Goal: Task Accomplishment & Management: Manage account settings

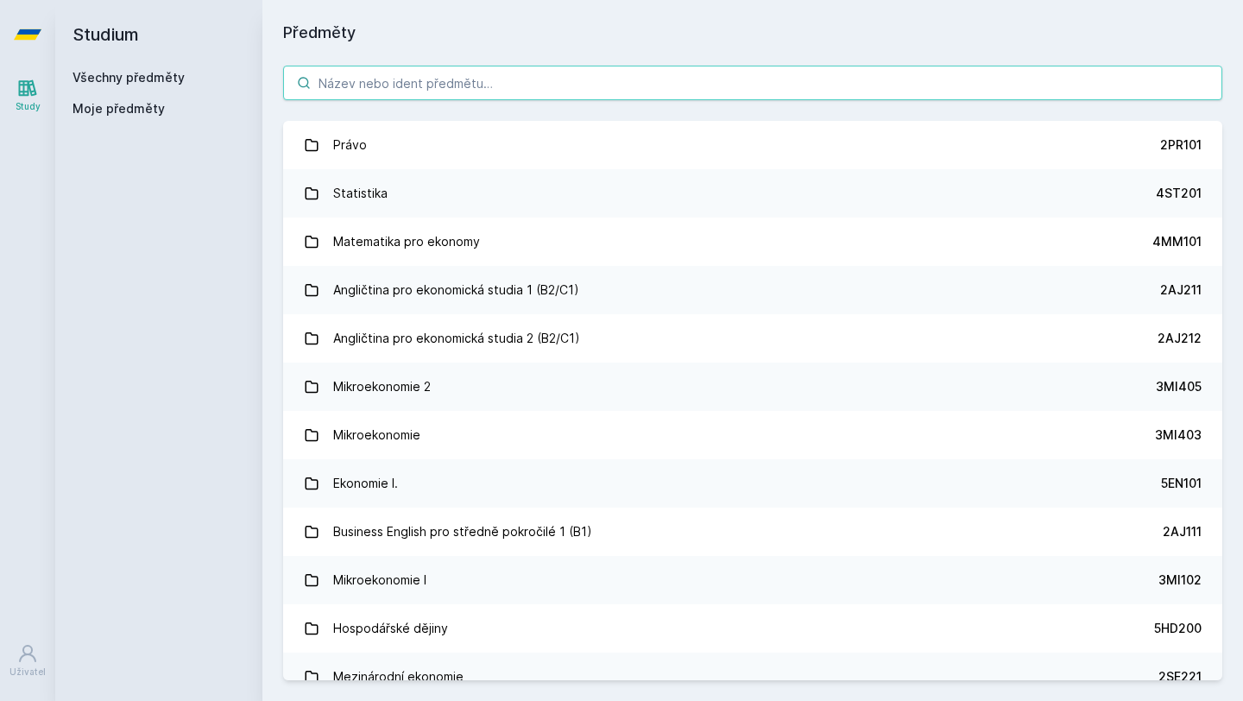
click at [508, 82] on input "search" at bounding box center [752, 83] width 939 height 35
paste input "4MM106"
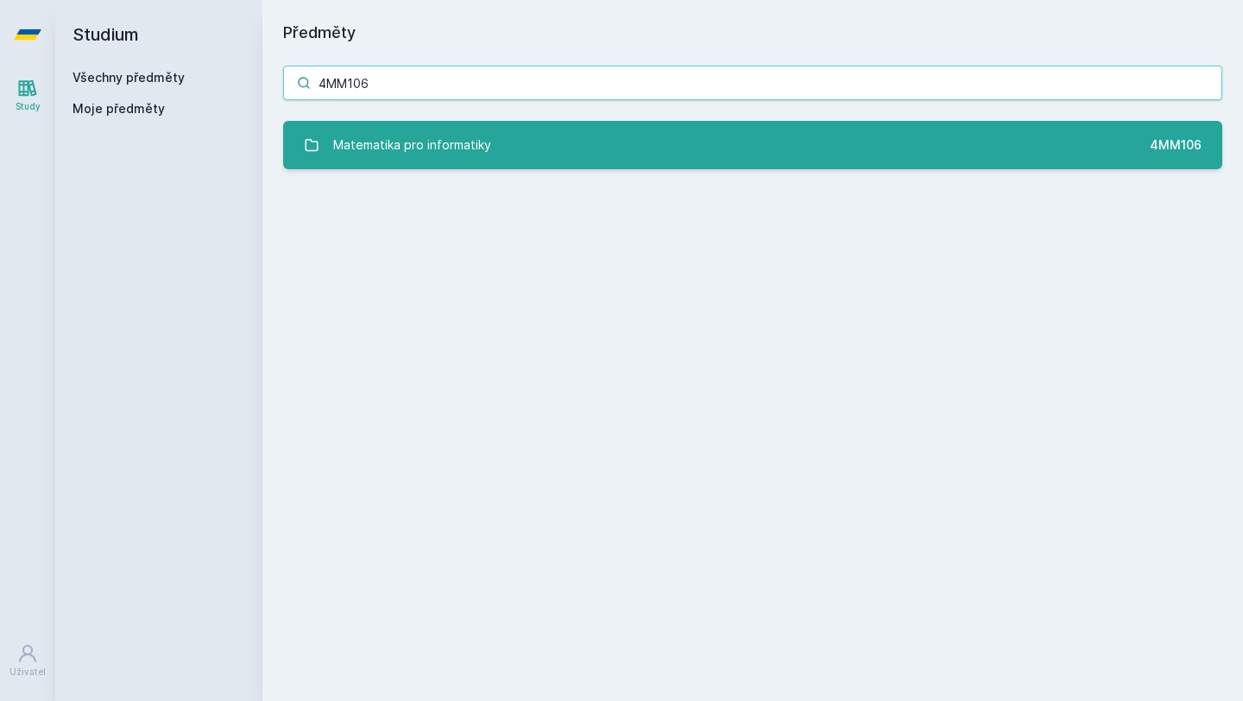
type input "4MM106"
click at [509, 156] on link "Matematika pro informatiky 4MM106" at bounding box center [752, 145] width 939 height 48
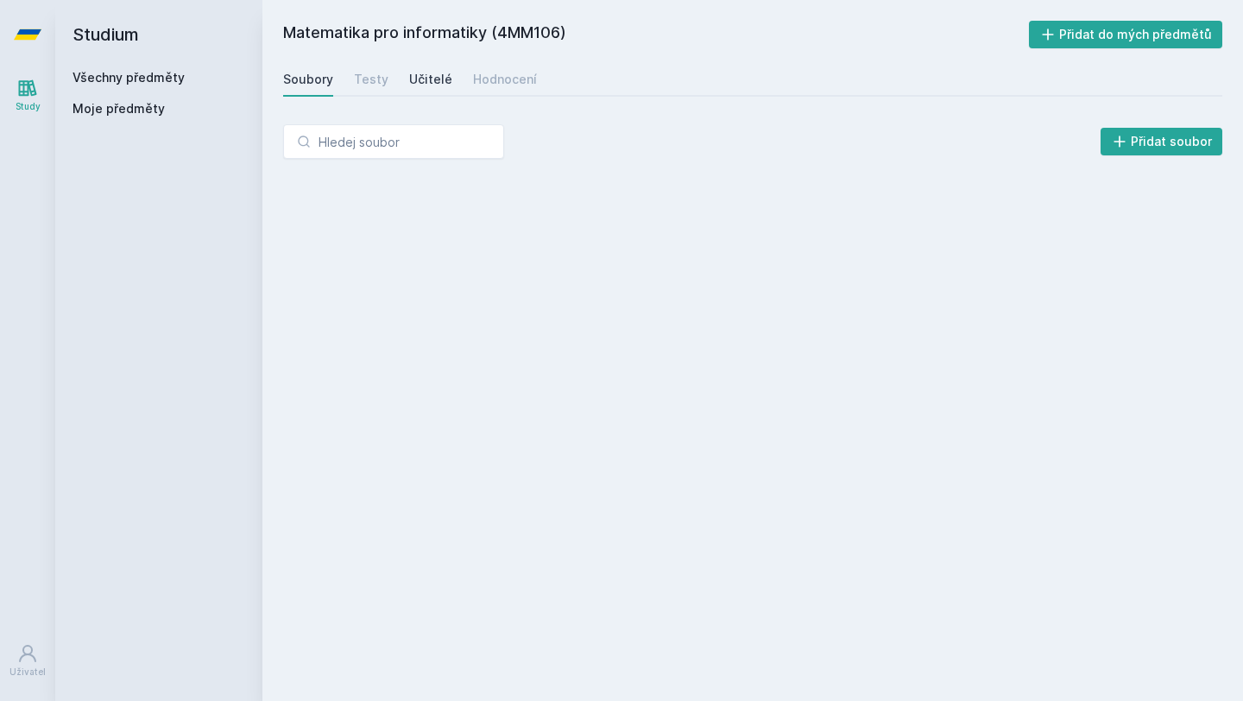
click at [426, 82] on div "Učitelé" at bounding box center [430, 79] width 43 height 17
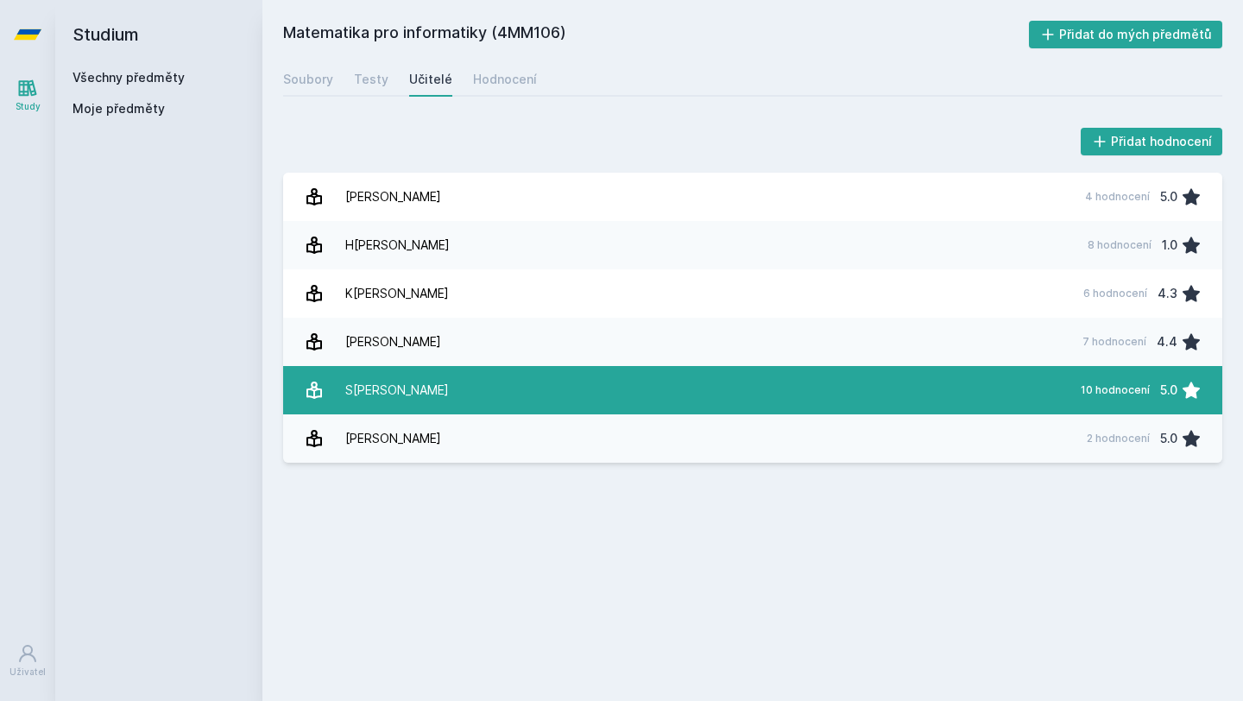
click at [535, 396] on link "S[PERSON_NAME] 10 hodnocení 5.0" at bounding box center [752, 390] width 939 height 48
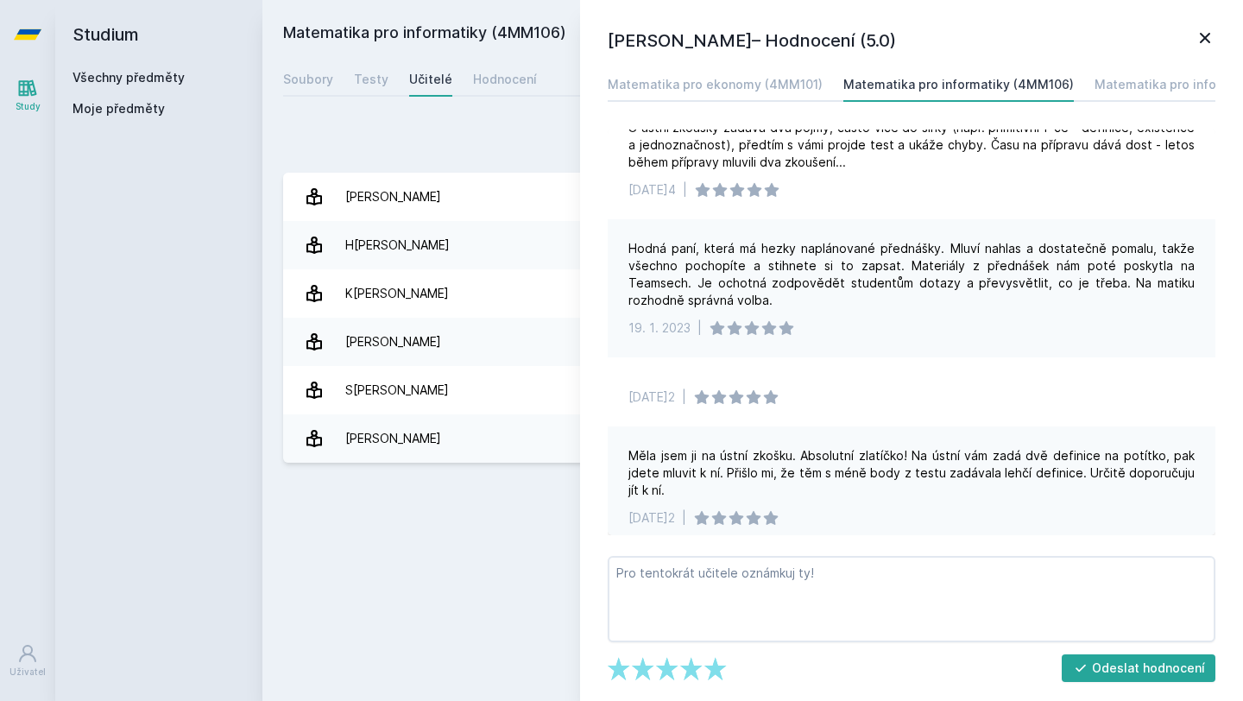
scroll to position [65, 0]
click at [1212, 41] on icon at bounding box center [1205, 38] width 21 height 21
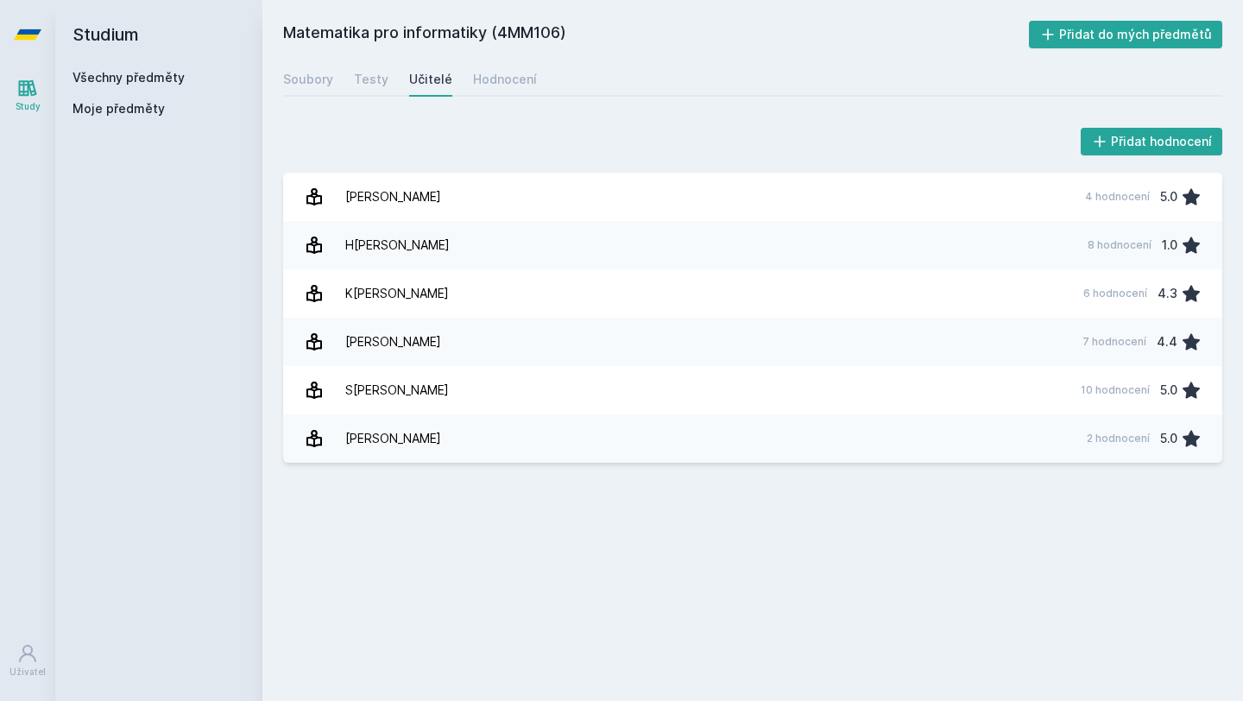
click at [113, 74] on link "Všechny předměty" at bounding box center [129, 77] width 112 height 15
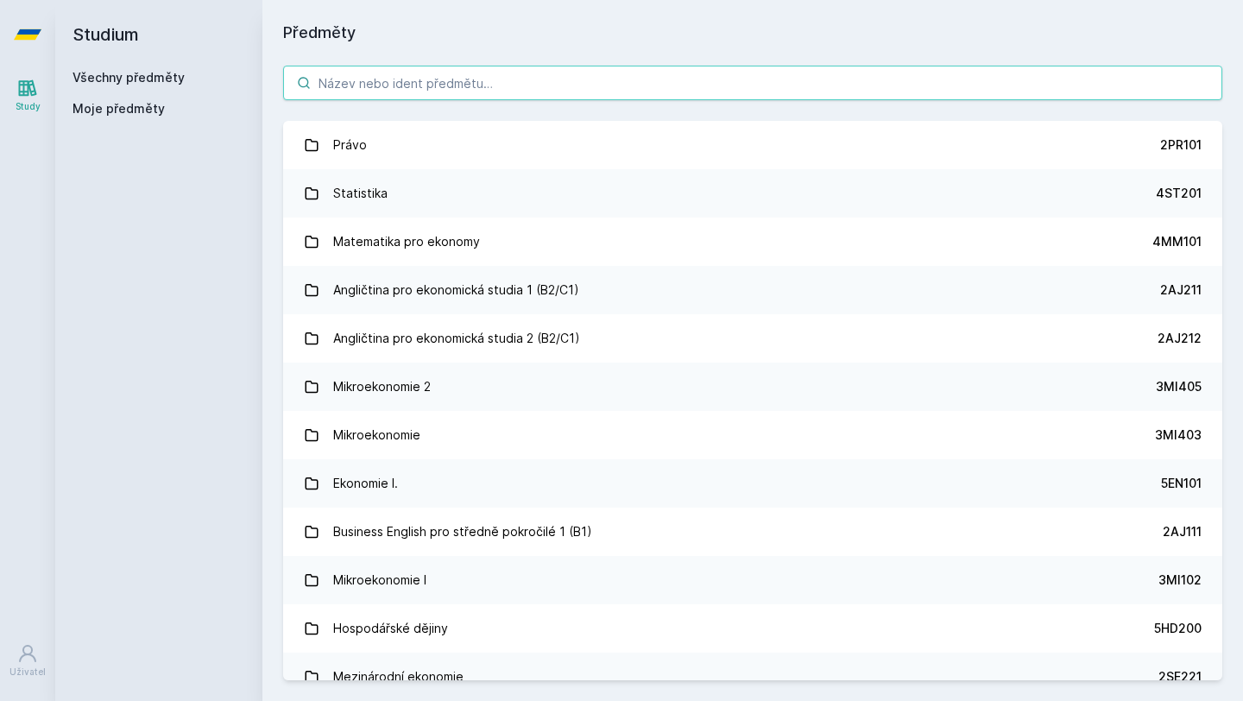
click at [335, 94] on input "search" at bounding box center [752, 83] width 939 height 35
paste input "SB 114 2AJ212"
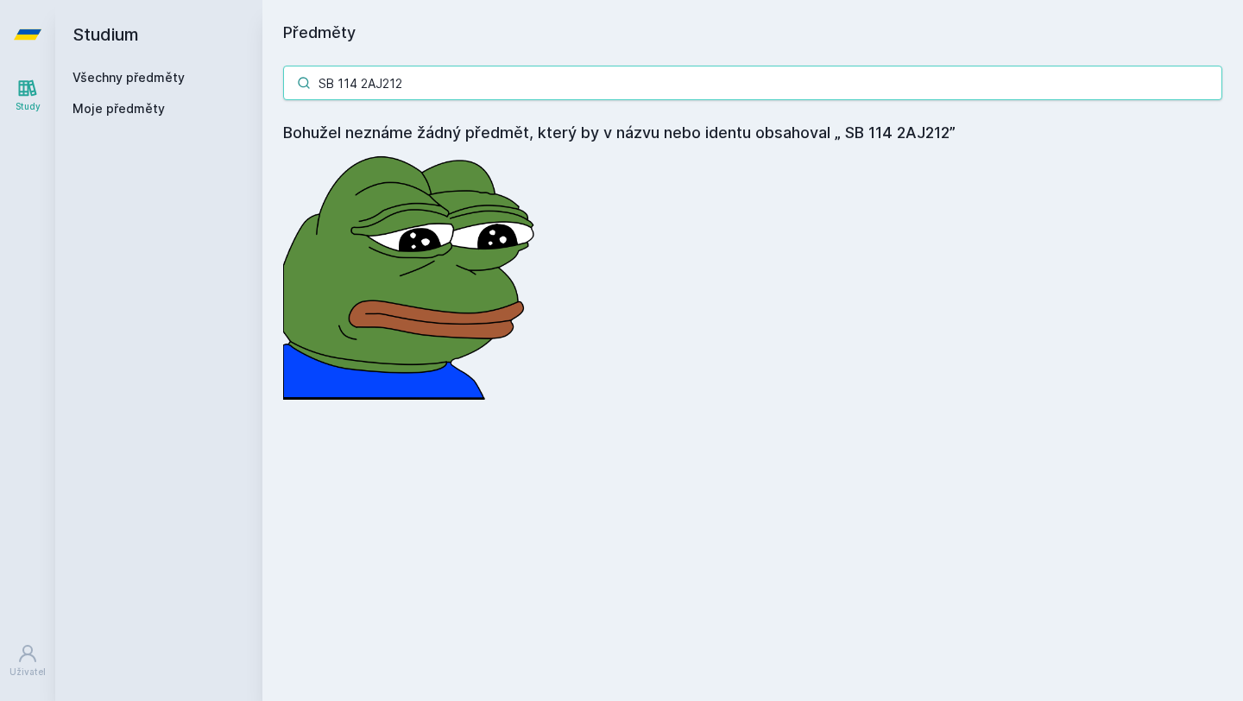
drag, startPoint x: 394, startPoint y: 84, endPoint x: 320, endPoint y: 85, distance: 73.4
click at [320, 85] on input "SB 114 2AJ212" at bounding box center [752, 83] width 939 height 35
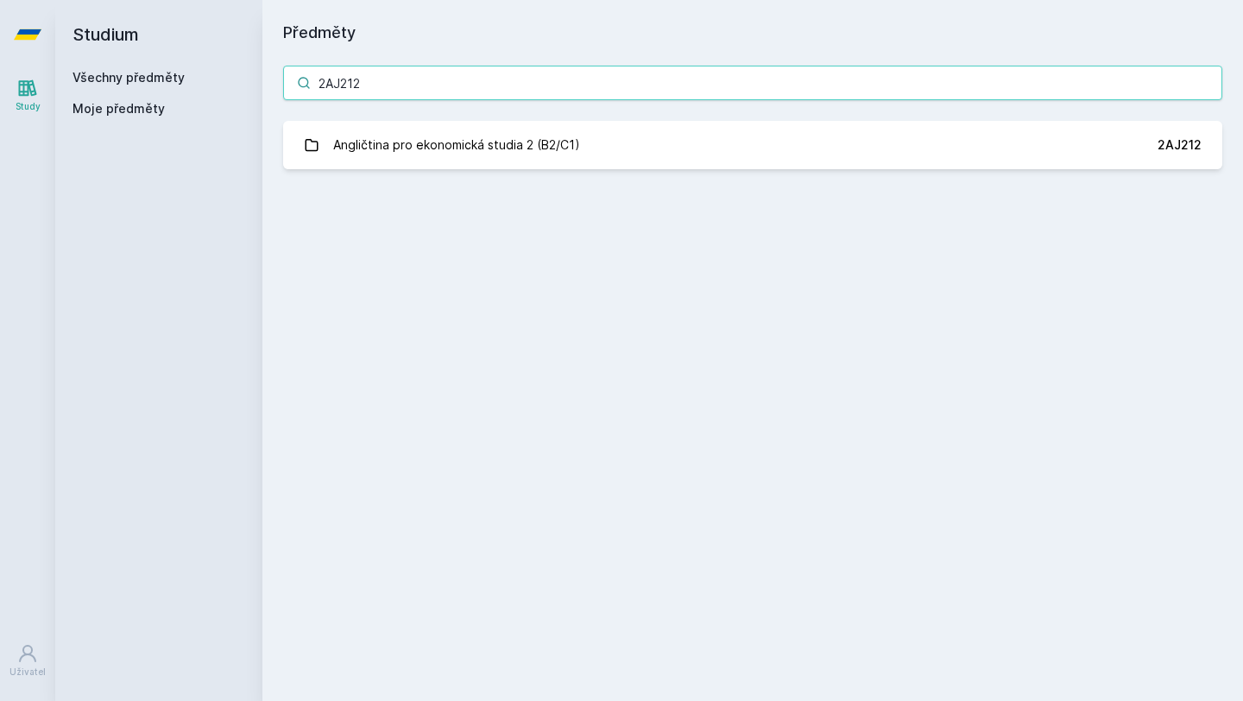
type input "2AJ212"
click at [426, 169] on div "2AJ212 Angličtina pro ekonomická studia 2 (B2/C1) 2AJ212 Jejda, něco se pokazil…" at bounding box center [752, 117] width 981 height 145
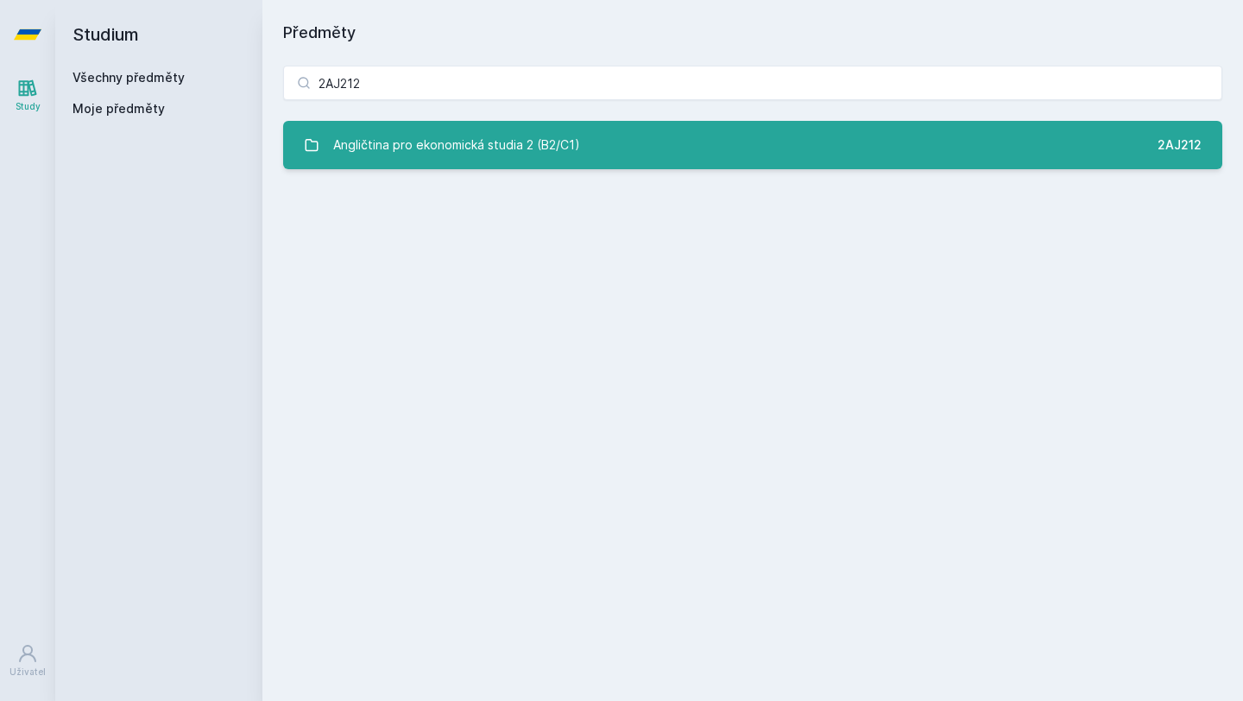
click at [428, 155] on div "Angličtina pro ekonomická studia 2 (B2/C1)" at bounding box center [456, 145] width 247 height 35
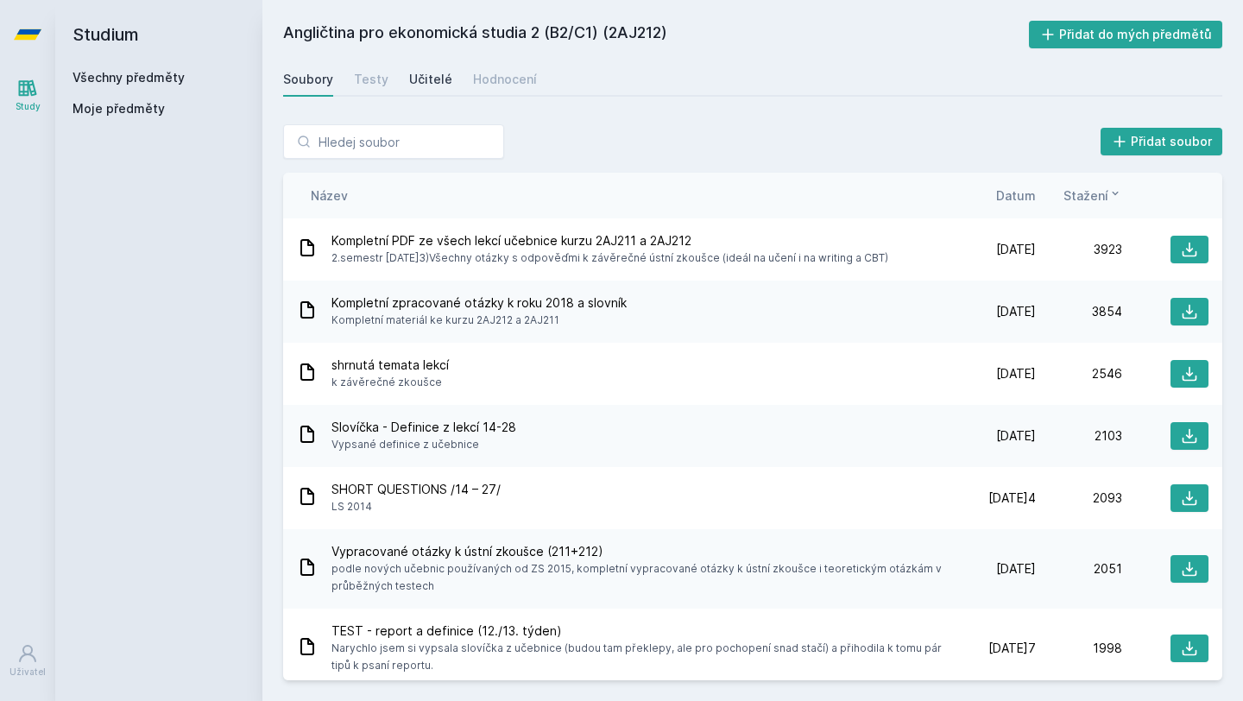
click at [433, 81] on div "Učitelé" at bounding box center [430, 79] width 43 height 17
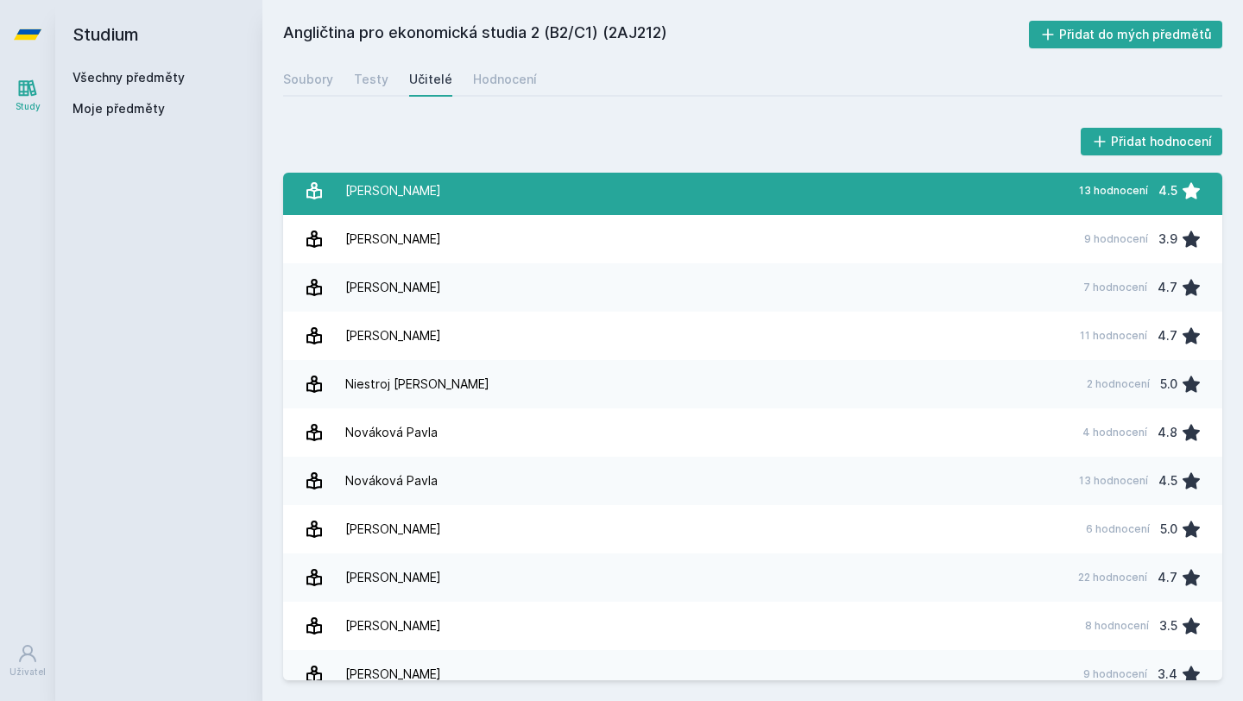
scroll to position [266, 0]
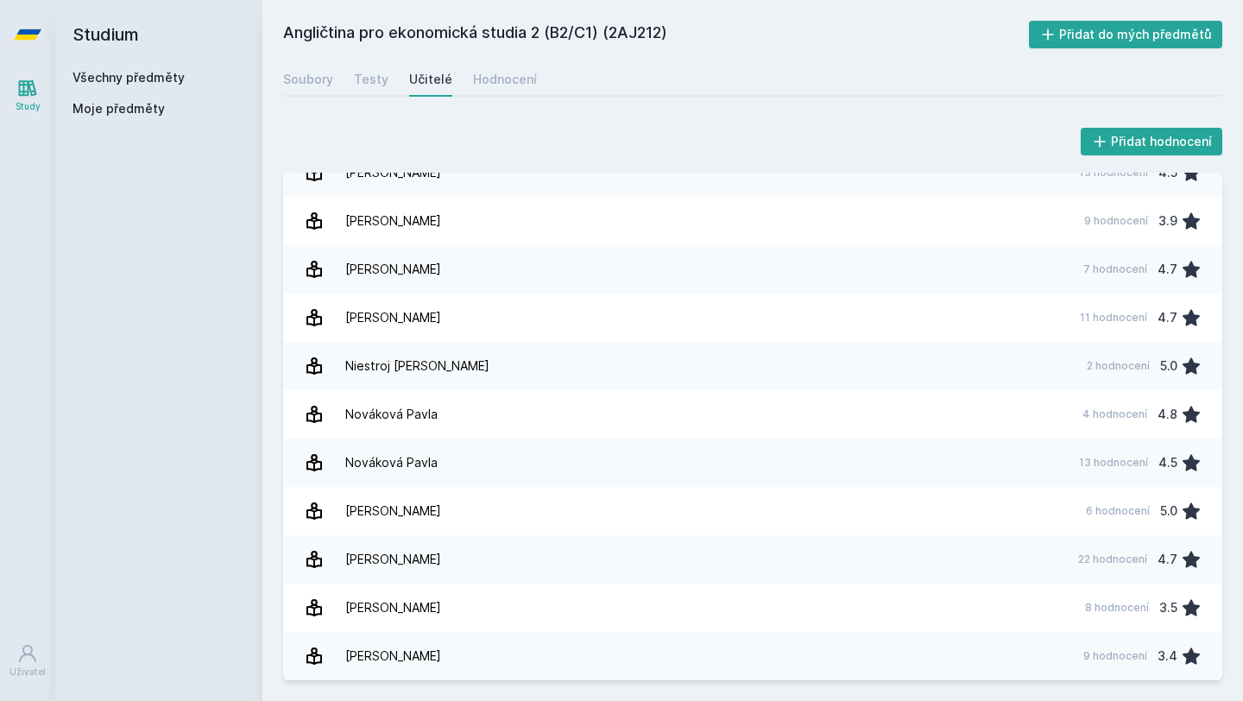
click at [174, 69] on div "Všechny předměty" at bounding box center [159, 77] width 173 height 17
click at [133, 85] on link "Všechny předměty" at bounding box center [129, 77] width 112 height 15
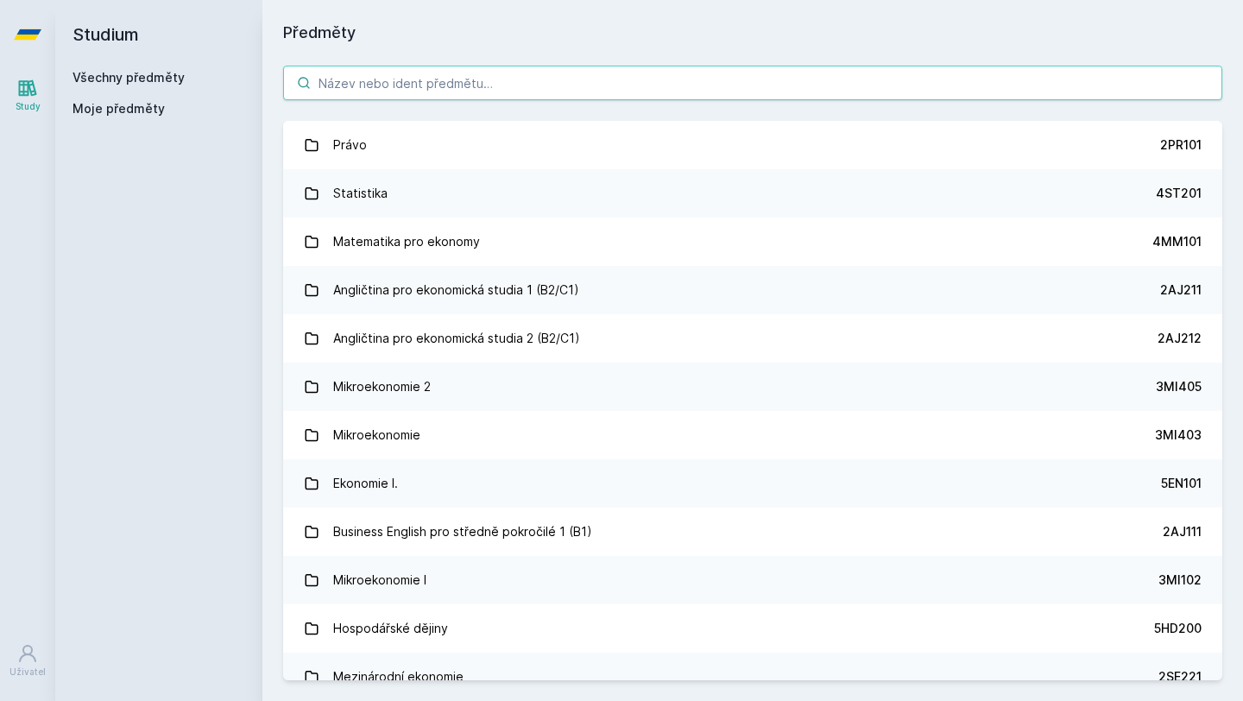
click at [370, 87] on input "search" at bounding box center [752, 83] width 939 height 35
paste input "SB 114 2AJ212"
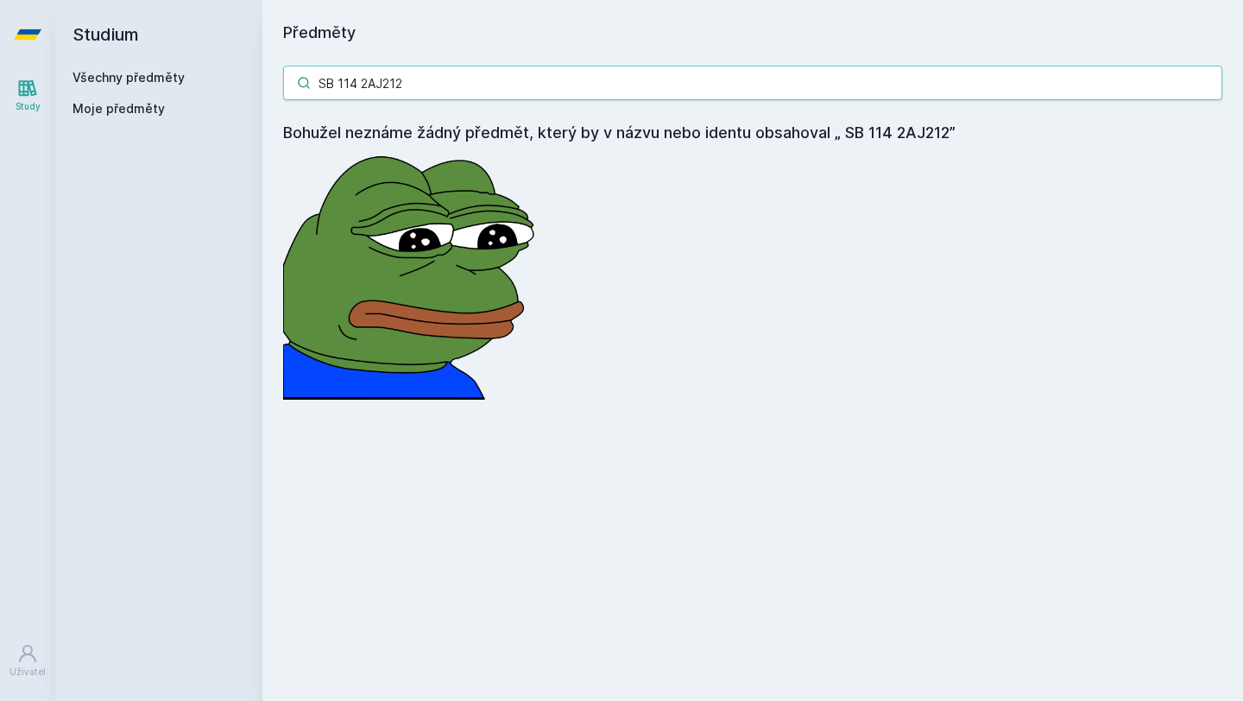
drag, startPoint x: 391, startPoint y: 79, endPoint x: 297, endPoint y: 79, distance: 94.1
click at [297, 79] on div "SB 114 2AJ212" at bounding box center [752, 83] width 939 height 35
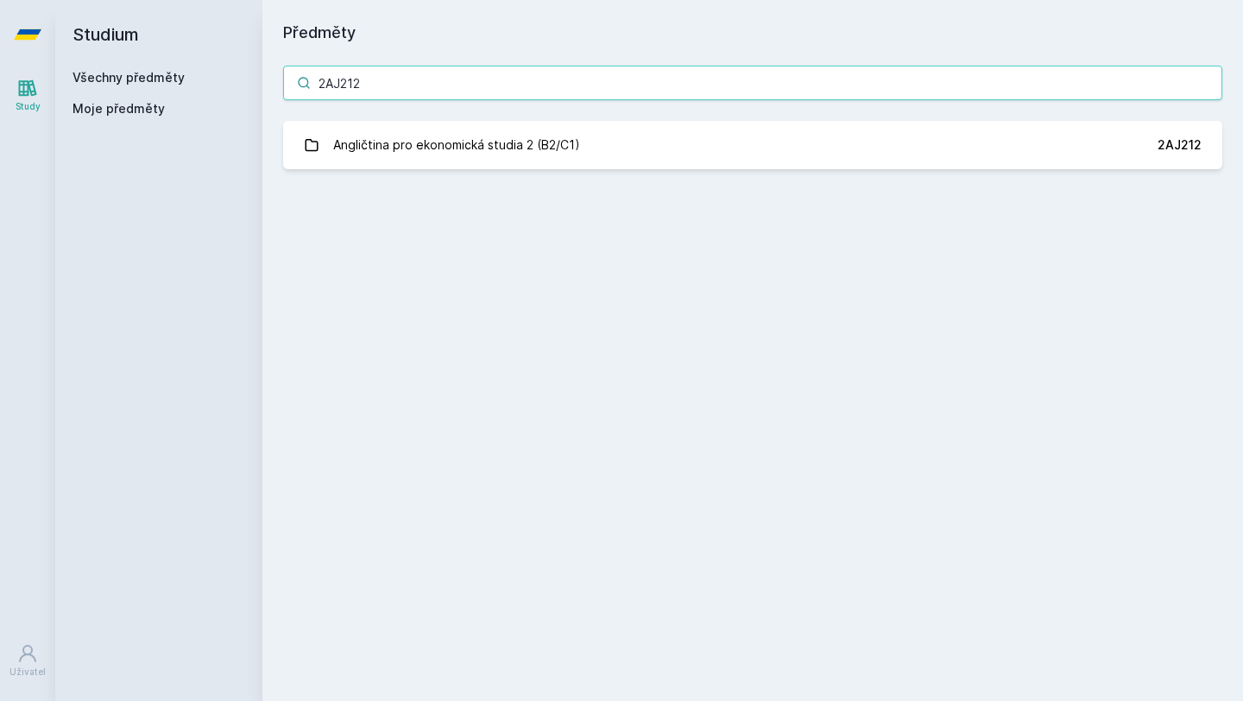
click at [367, 81] on input "2AJ212" at bounding box center [752, 83] width 939 height 35
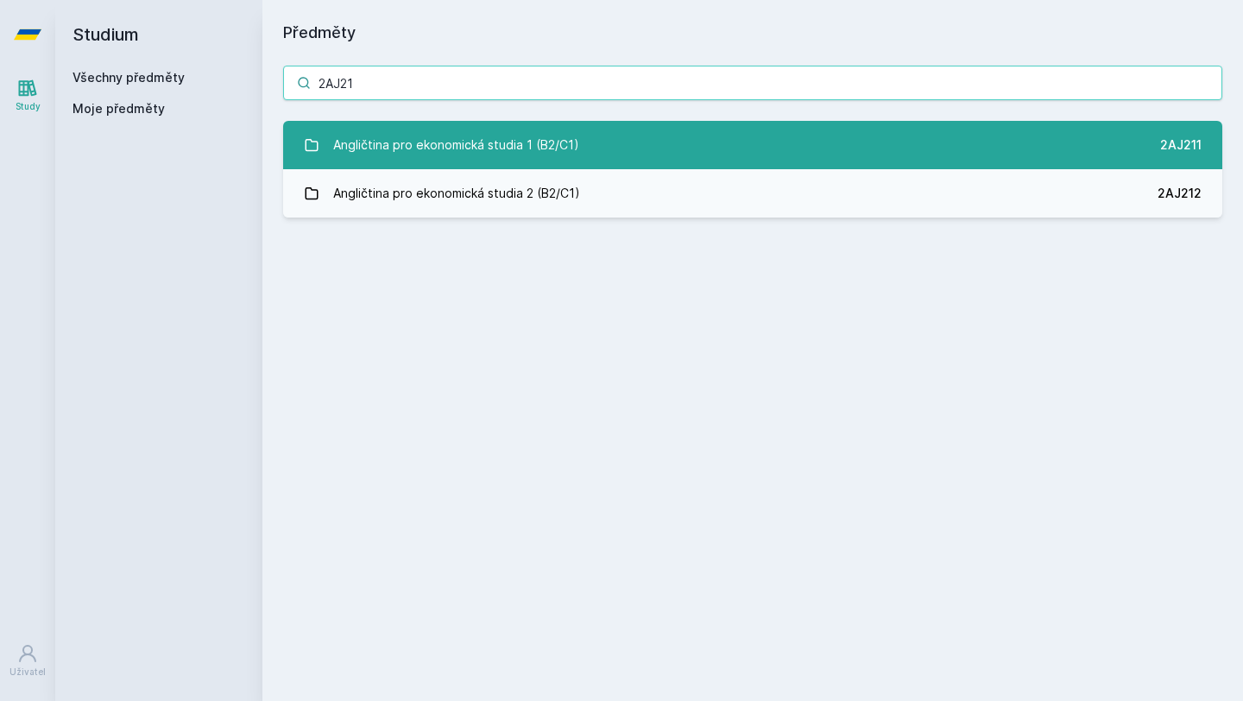
type input "2AJ21"
click at [491, 161] on div "Angličtina pro ekonomická studia 1 (B2/C1)" at bounding box center [456, 145] width 246 height 35
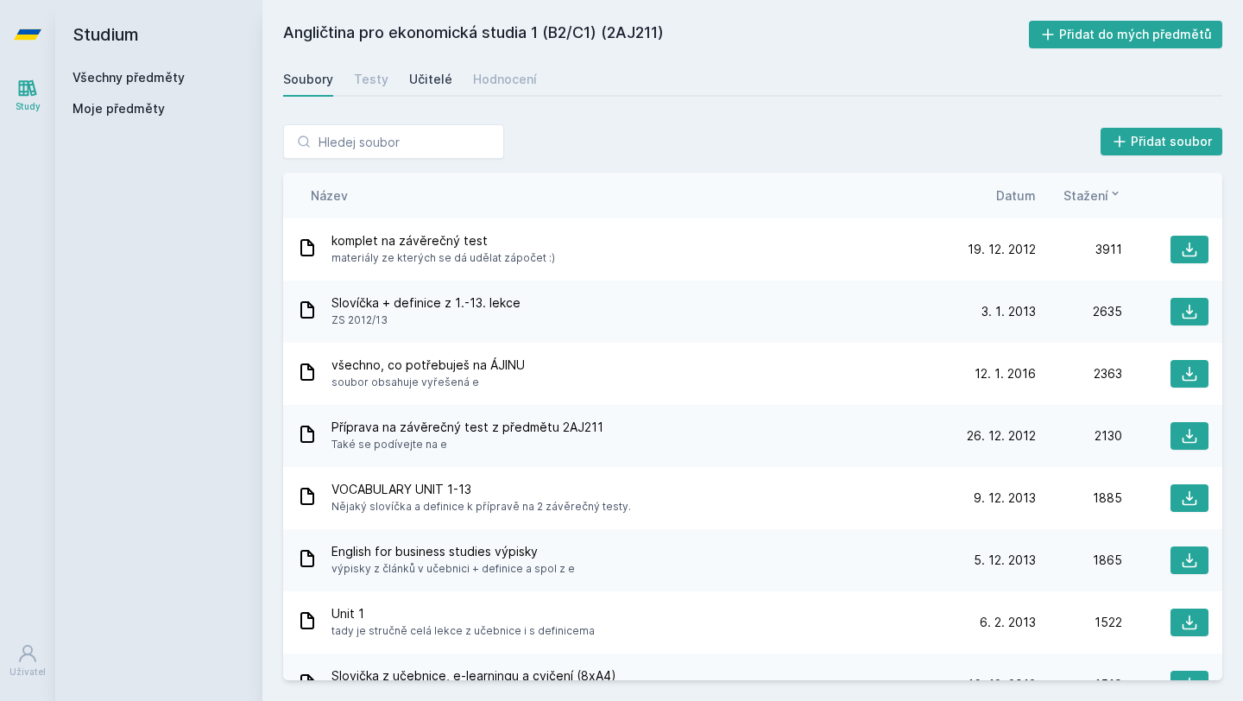
click at [414, 85] on div "Učitelé" at bounding box center [430, 79] width 43 height 17
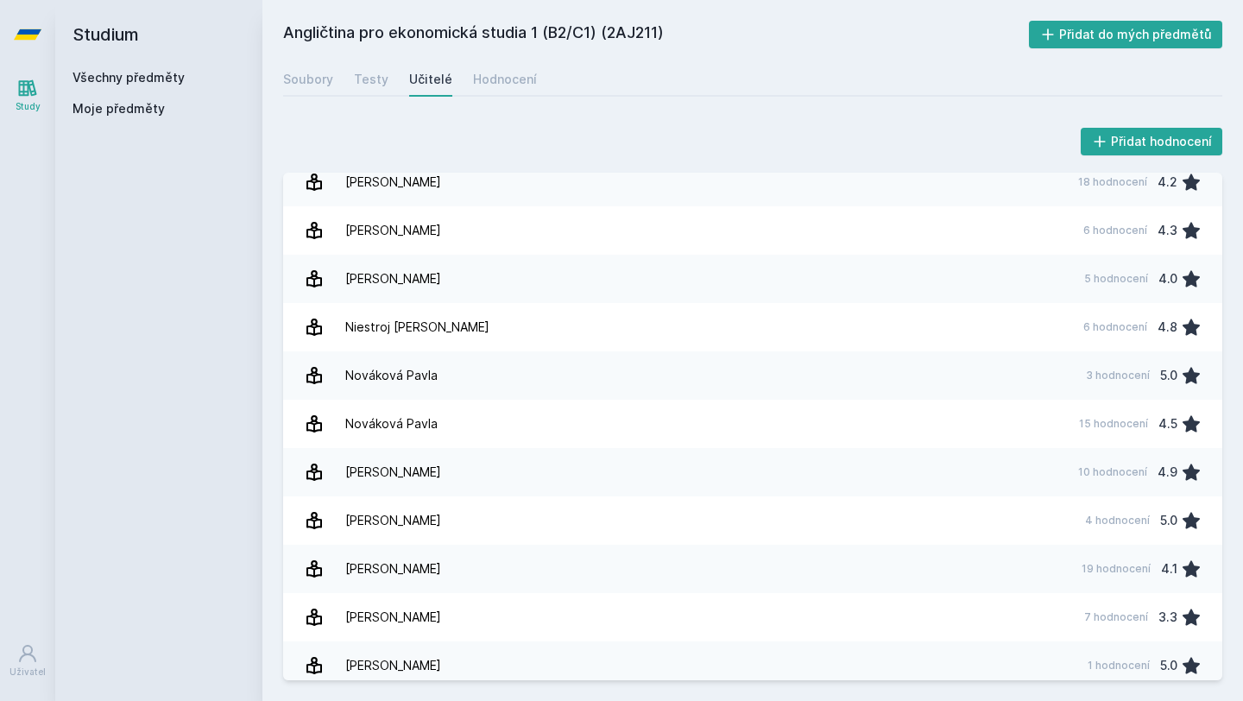
scroll to position [363, 0]
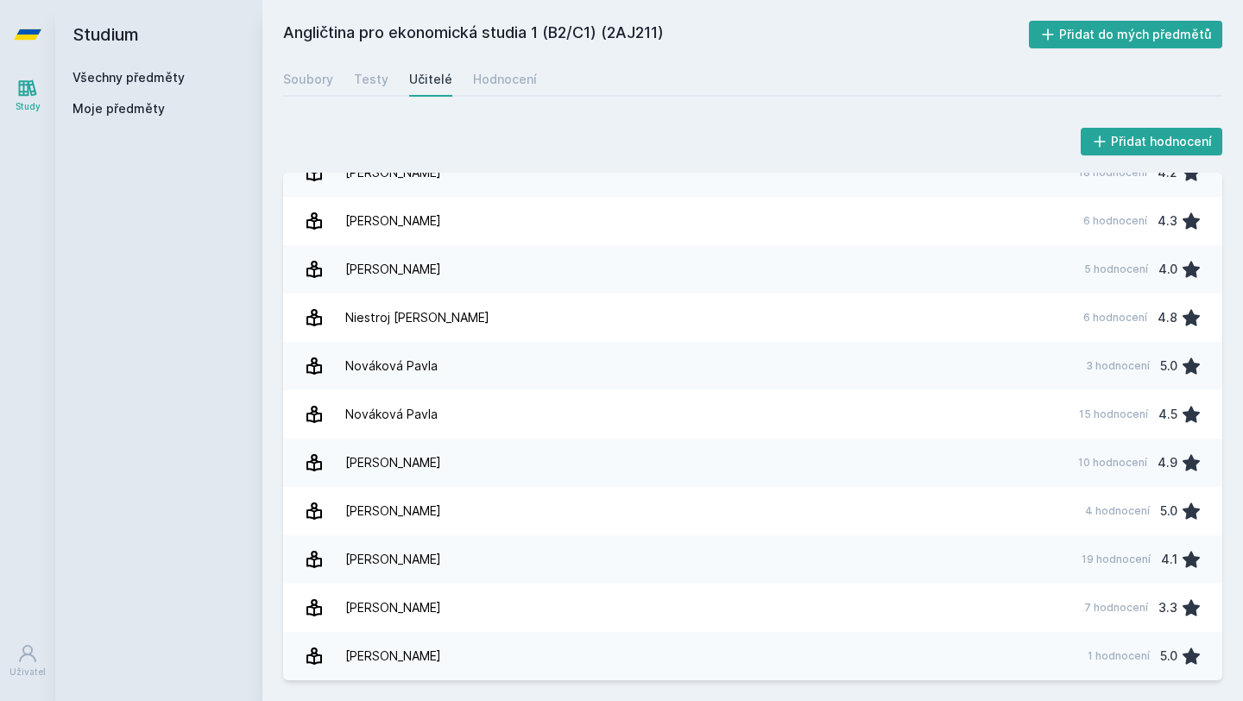
click at [124, 103] on span "Moje předměty" at bounding box center [119, 108] width 92 height 17
click at [129, 83] on link "Všechny předměty" at bounding box center [129, 77] width 112 height 15
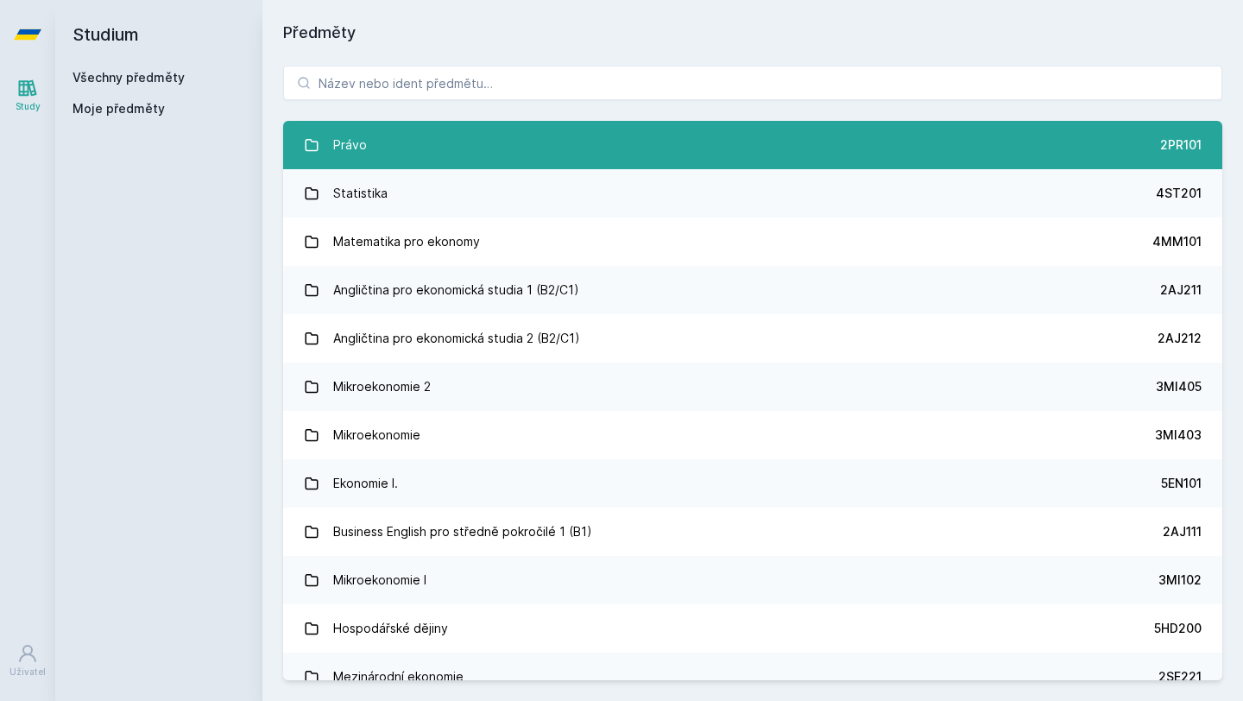
click at [397, 123] on link "Právo 2PR101" at bounding box center [752, 145] width 939 height 48
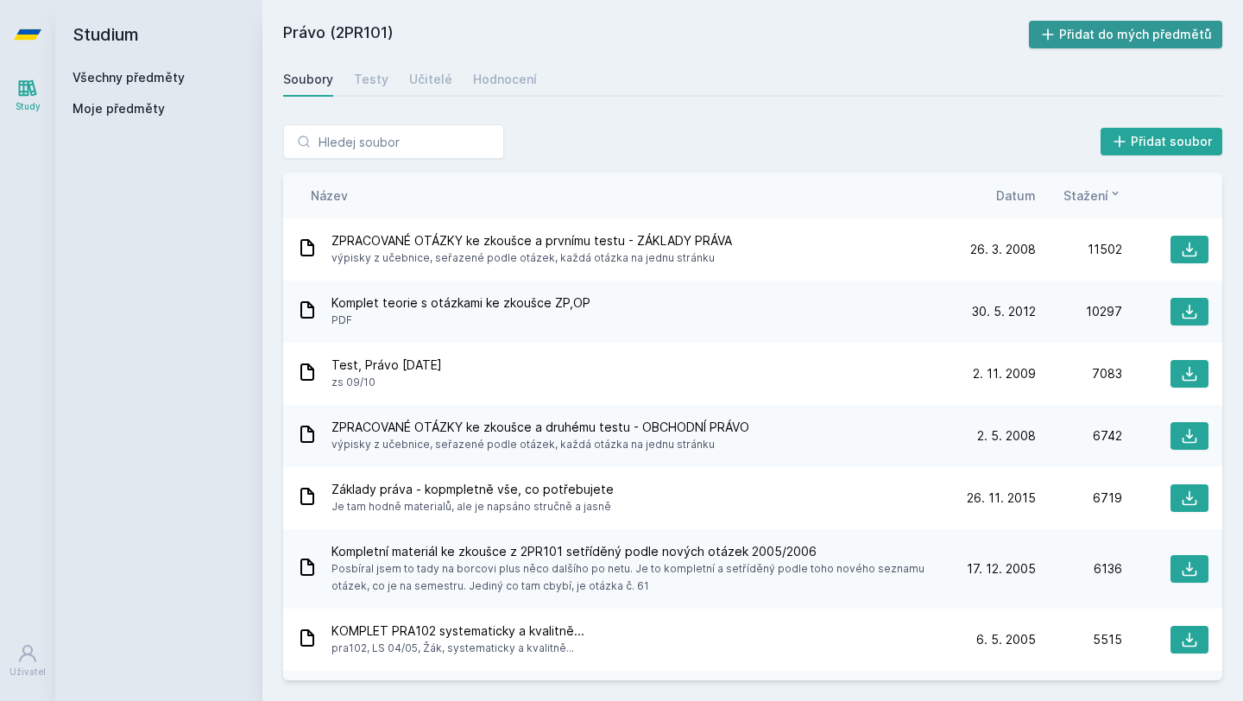
click at [1110, 39] on button "Přidat do mých předmětů" at bounding box center [1126, 35] width 194 height 28
click at [183, 85] on div "Všechny předměty" at bounding box center [159, 77] width 173 height 17
click at [174, 84] on link "Všechny předměty" at bounding box center [129, 77] width 112 height 15
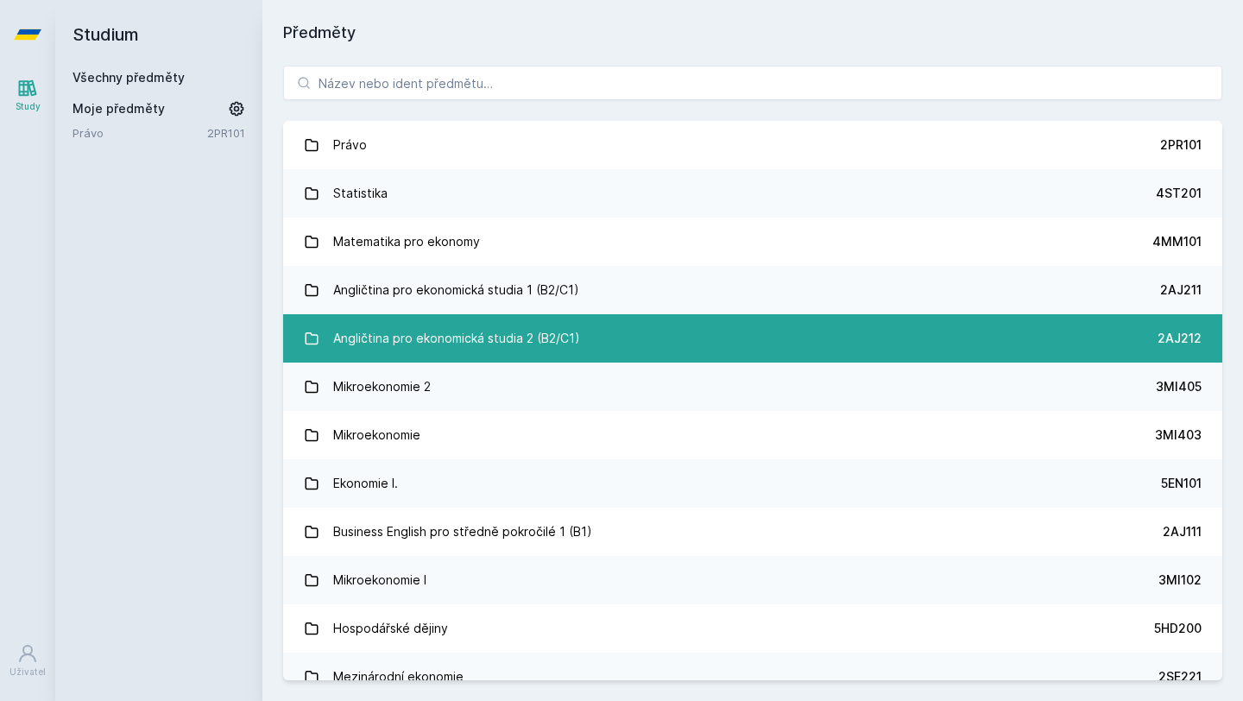
click at [627, 350] on link "Angličtina pro ekonomická studia 2 (B2/C1) 2AJ212" at bounding box center [752, 338] width 939 height 48
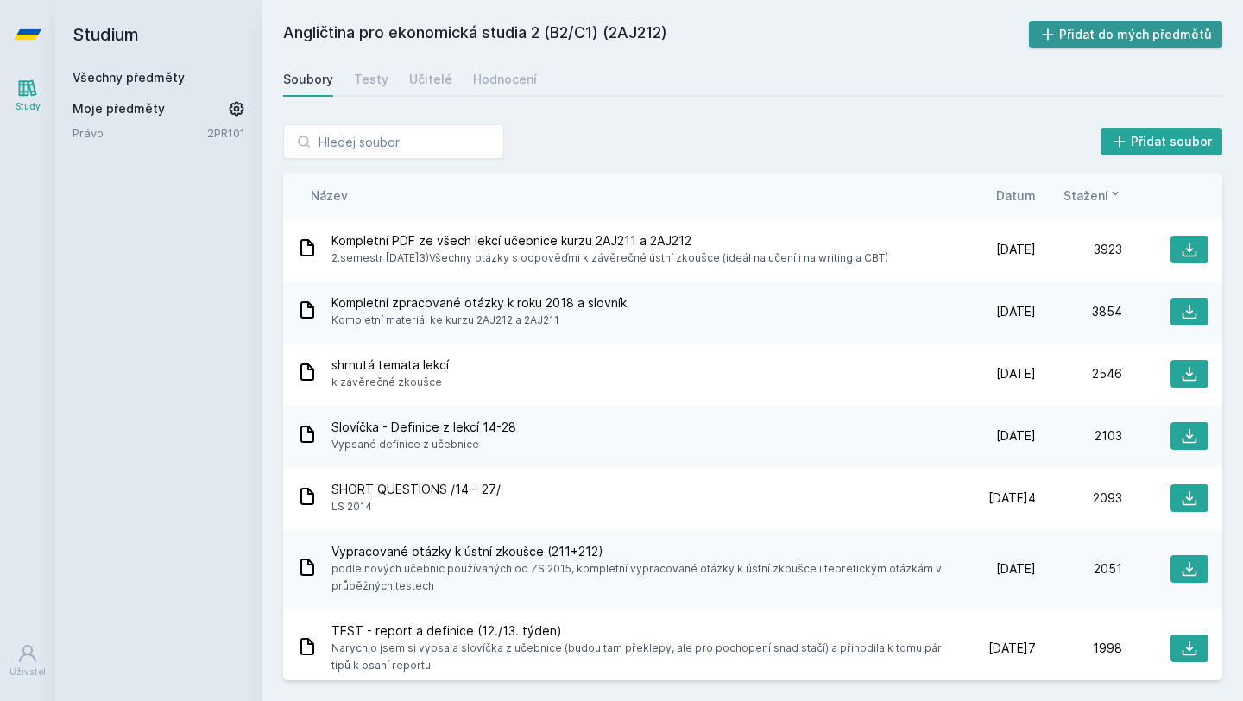
click at [1078, 32] on button "Přidat do mých předmětů" at bounding box center [1126, 35] width 194 height 28
click at [315, 82] on div "Soubory" at bounding box center [308, 79] width 50 height 17
click at [155, 76] on link "Všechny předměty" at bounding box center [129, 77] width 112 height 15
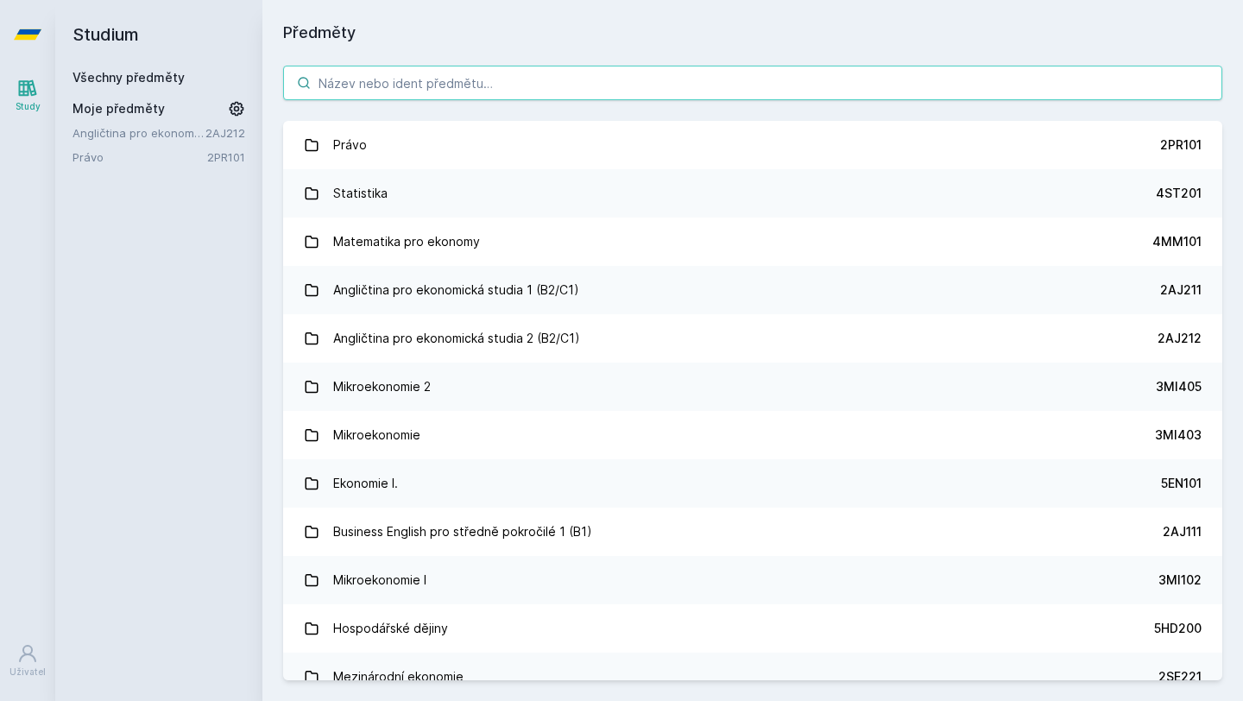
click at [332, 80] on input "search" at bounding box center [752, 83] width 939 height 35
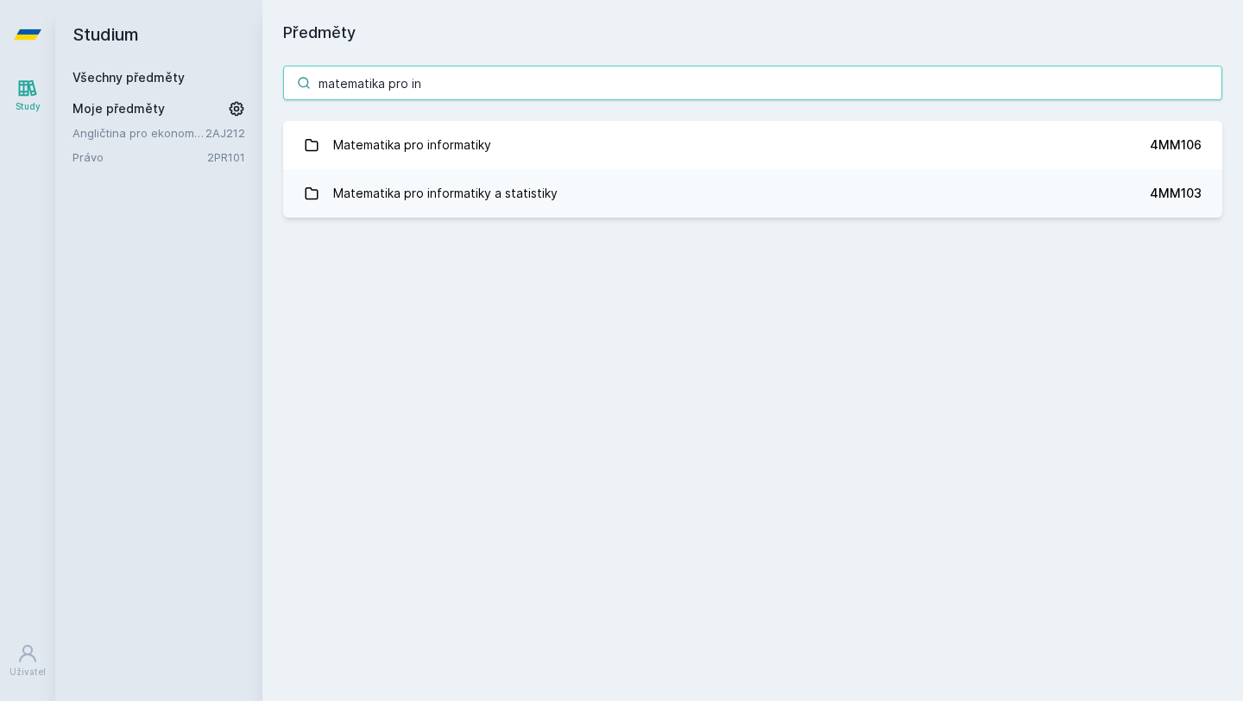
type input "matematika pro in"
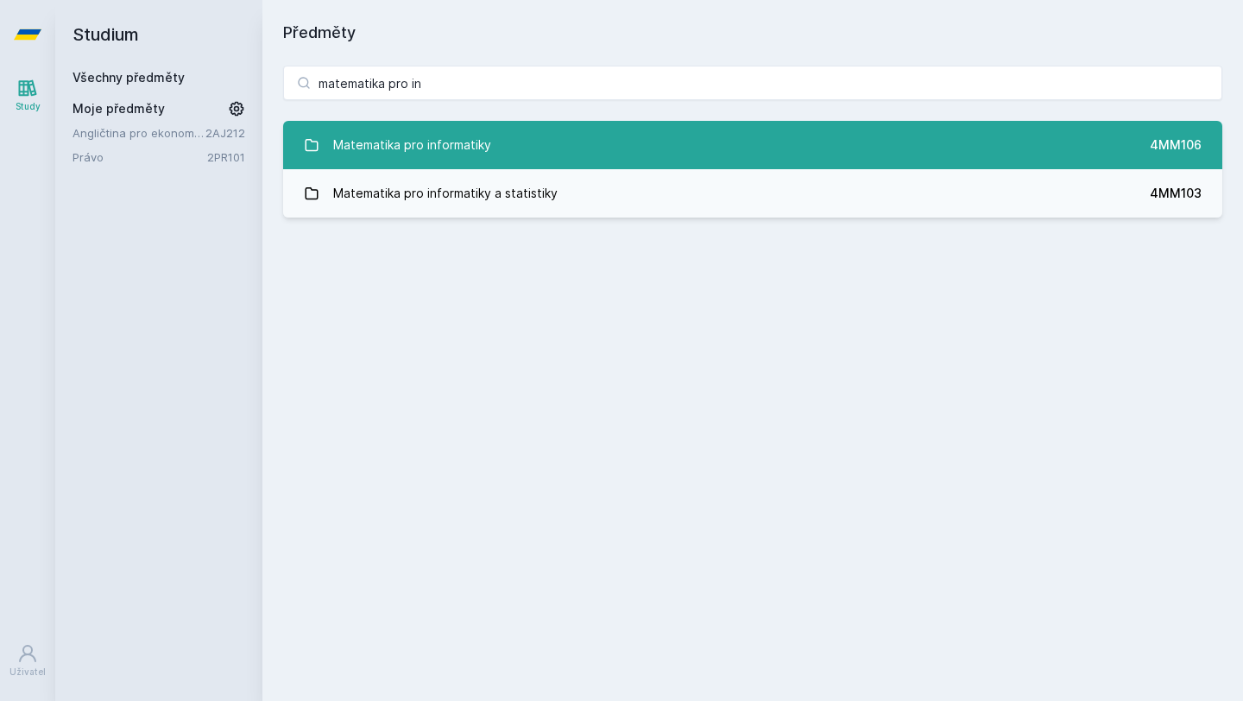
click at [574, 135] on link "Matematika pro informatiky 4MM106" at bounding box center [752, 145] width 939 height 48
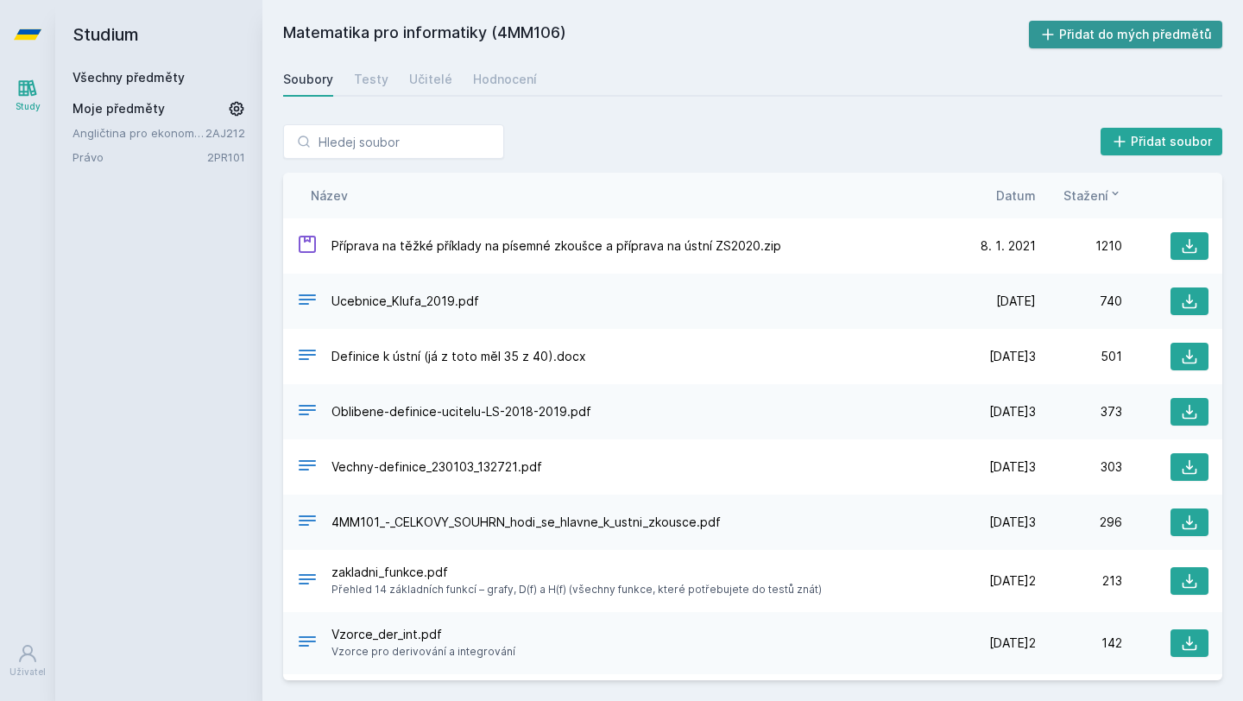
click at [1099, 30] on button "Přidat do mých předmětů" at bounding box center [1126, 35] width 194 height 28
click at [142, 83] on link "Všechny předměty" at bounding box center [129, 77] width 112 height 15
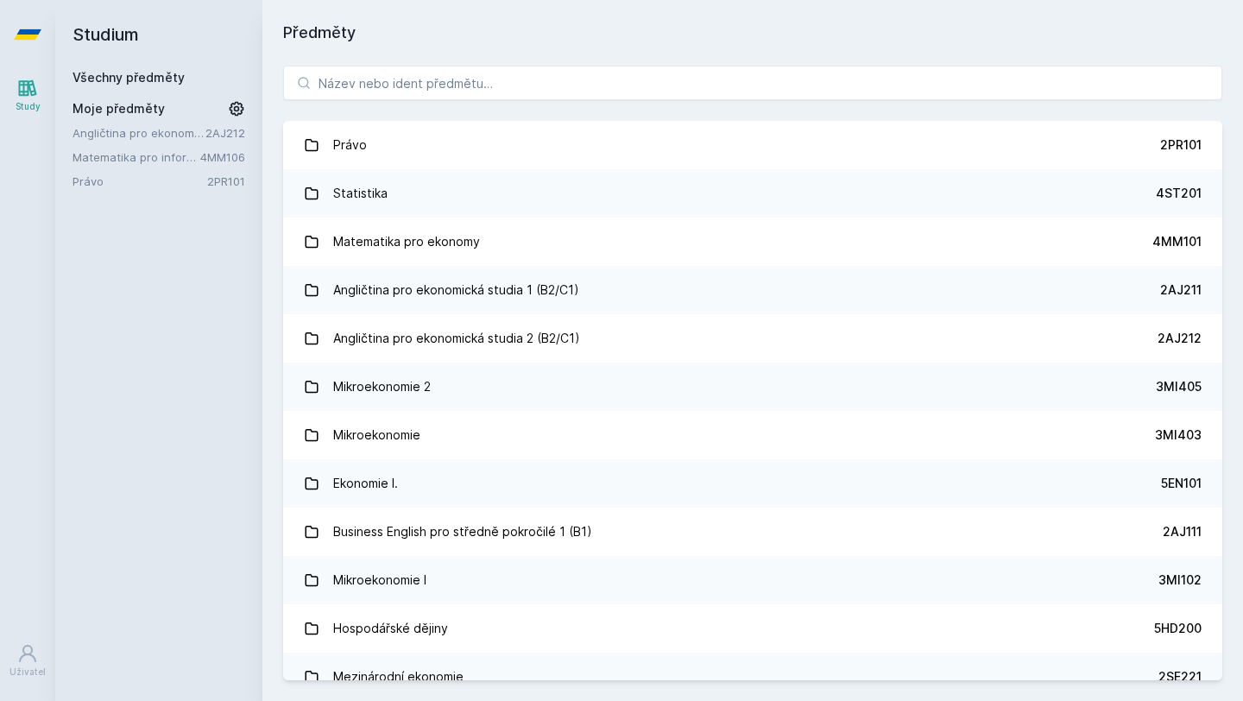
click at [143, 106] on span "Moje předměty" at bounding box center [119, 108] width 92 height 17
click at [233, 105] on icon at bounding box center [236, 108] width 17 height 17
click at [233, 105] on icon at bounding box center [237, 109] width 24 height 24
click at [112, 104] on span "Moje předměty" at bounding box center [119, 108] width 92 height 17
click at [112, 130] on link "Angličtina pro ekonomická studia 2 (B2/C1)" at bounding box center [139, 132] width 133 height 17
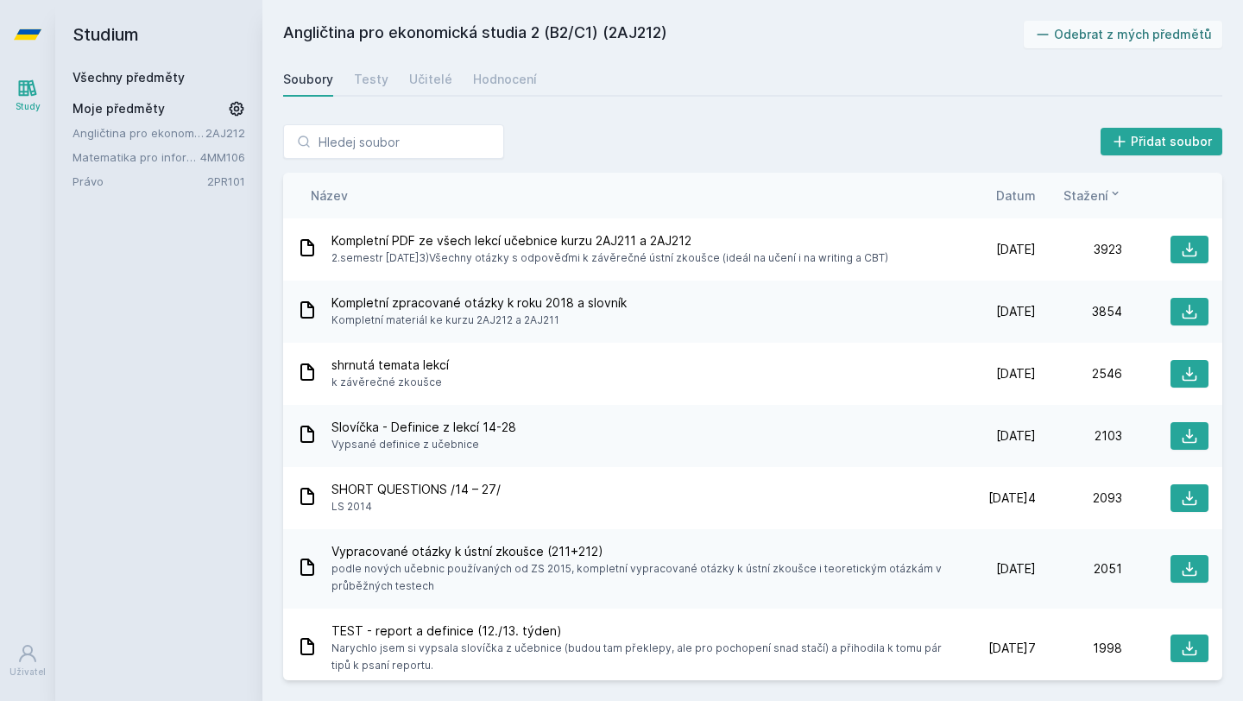
click at [111, 163] on link "Matematika pro informatiky" at bounding box center [137, 157] width 128 height 17
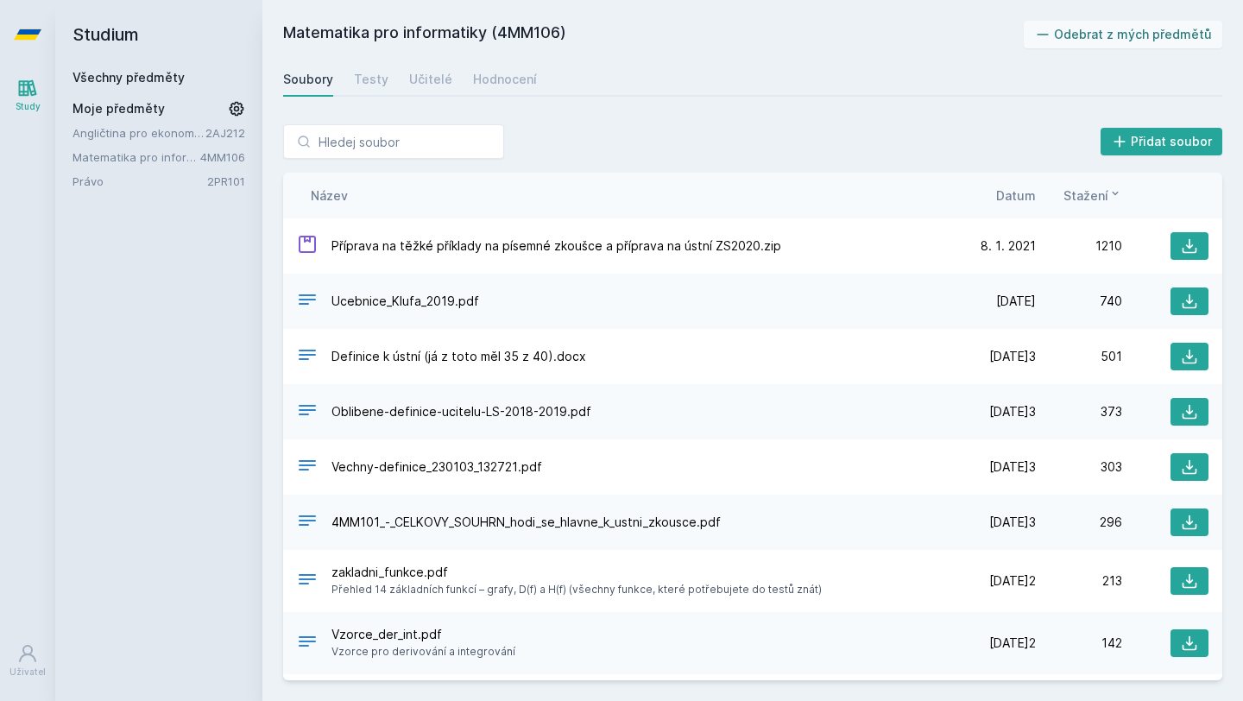
click at [111, 175] on link "Právo" at bounding box center [140, 181] width 135 height 17
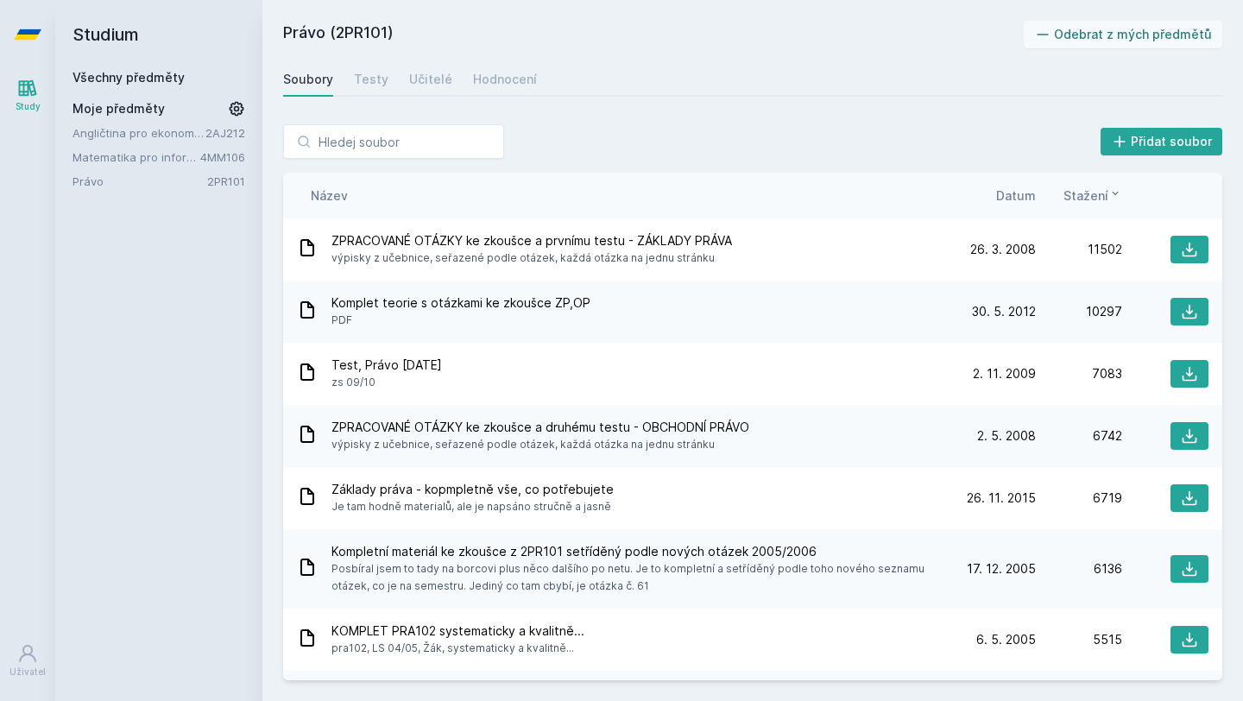
click at [117, 140] on link "Angličtina pro ekonomická studia 2 (B2/C1)" at bounding box center [139, 132] width 133 height 17
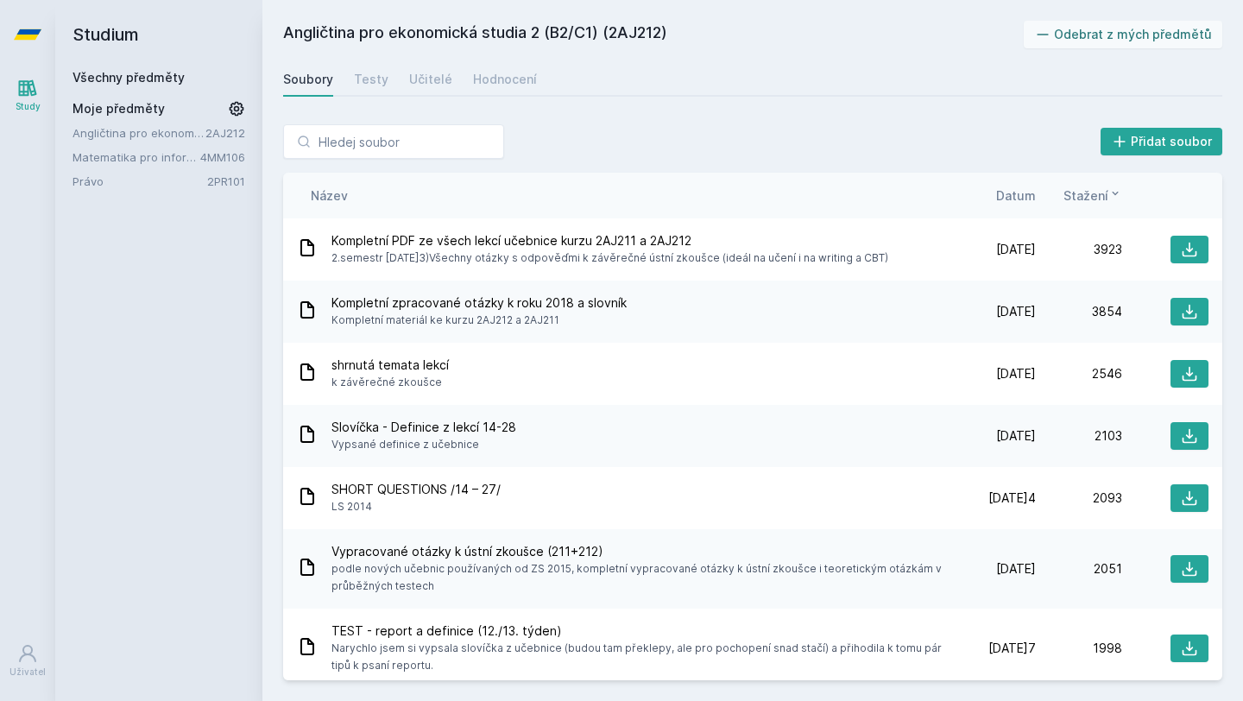
click at [120, 76] on link "Všechny předměty" at bounding box center [129, 77] width 112 height 15
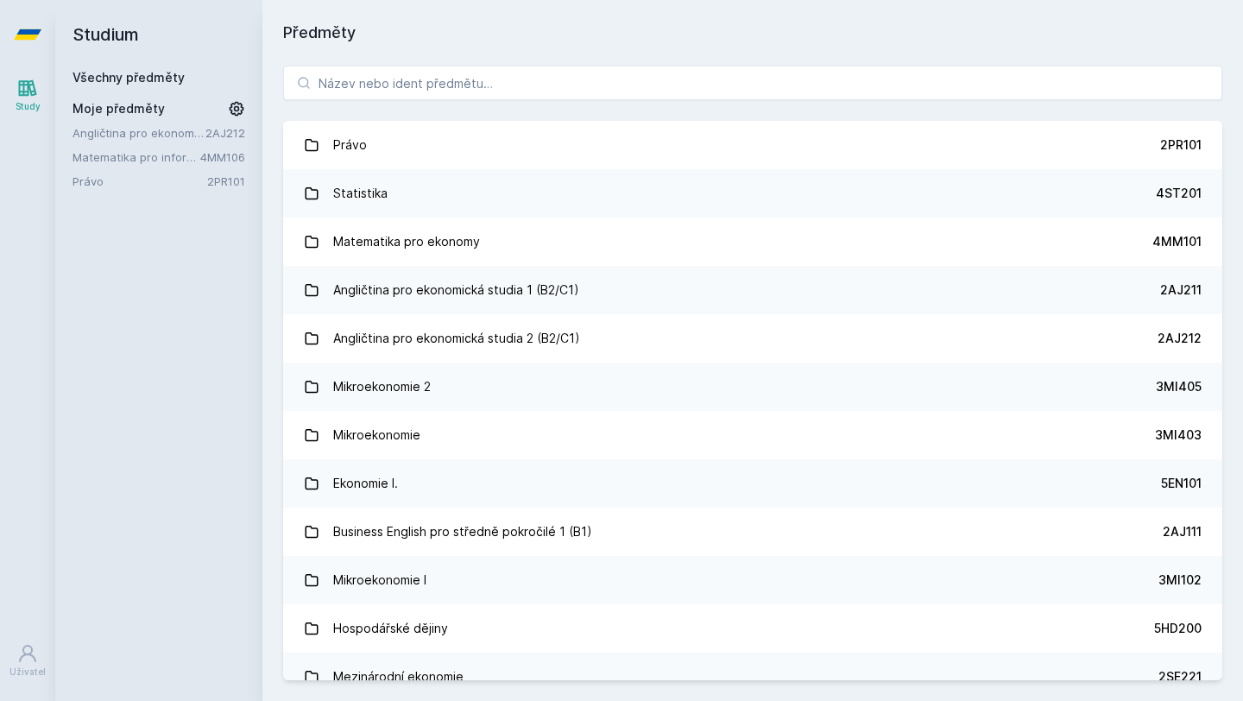
click at [27, 44] on icon at bounding box center [28, 34] width 28 height 69
click at [27, 104] on div "Study" at bounding box center [28, 106] width 25 height 13
click at [37, 670] on div "Uživatel" at bounding box center [27, 672] width 36 height 13
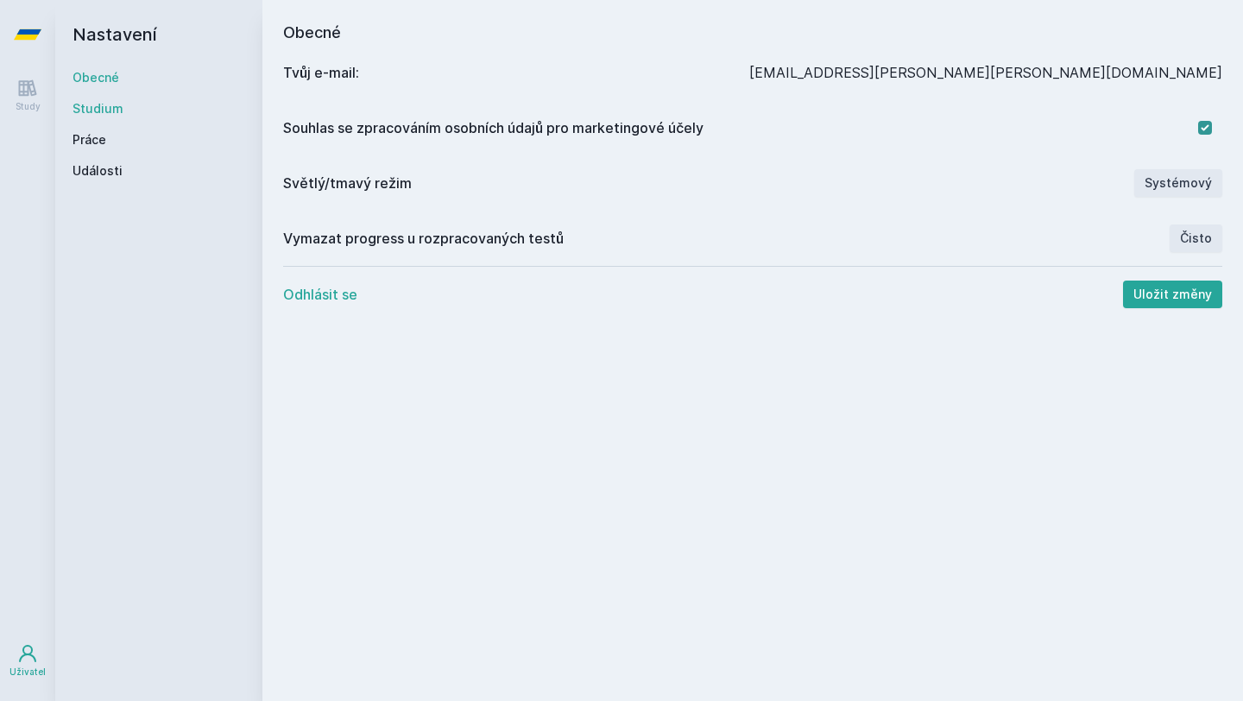
click at [101, 103] on link "Studium" at bounding box center [159, 108] width 173 height 17
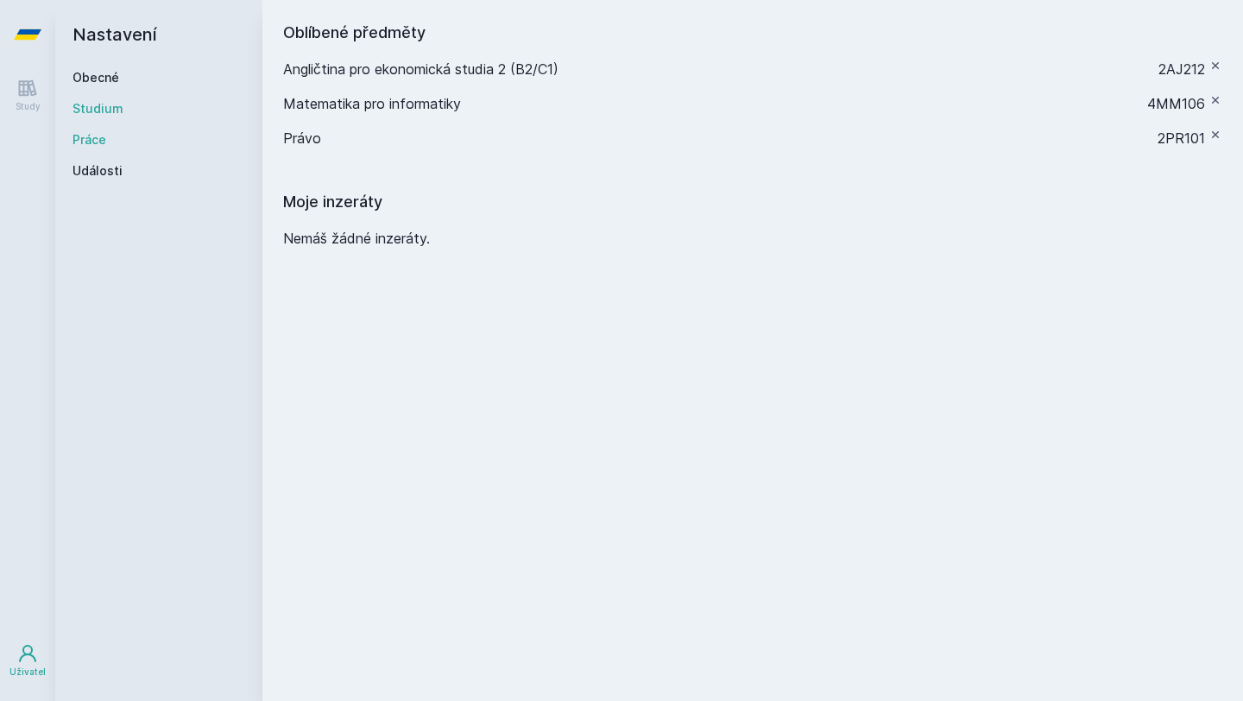
click at [95, 140] on link "Práce" at bounding box center [159, 139] width 173 height 17
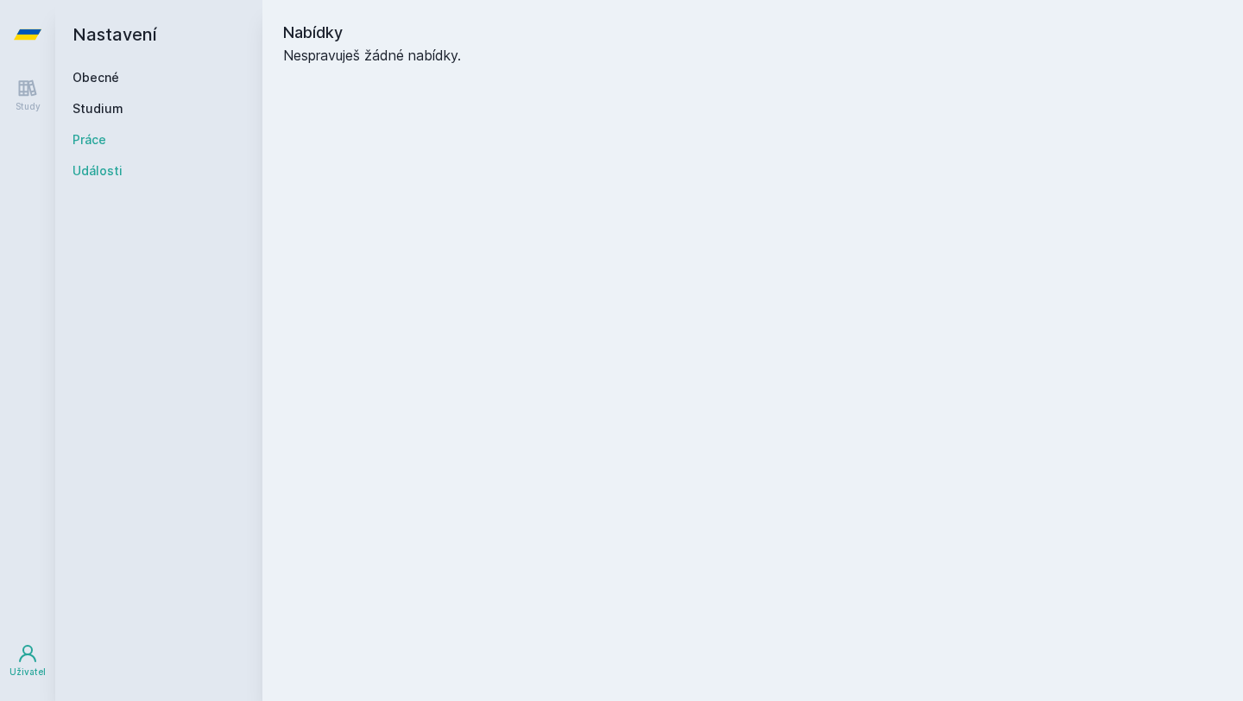
click at [95, 165] on link "Události" at bounding box center [159, 170] width 173 height 17
click at [31, 96] on icon at bounding box center [27, 88] width 21 height 21
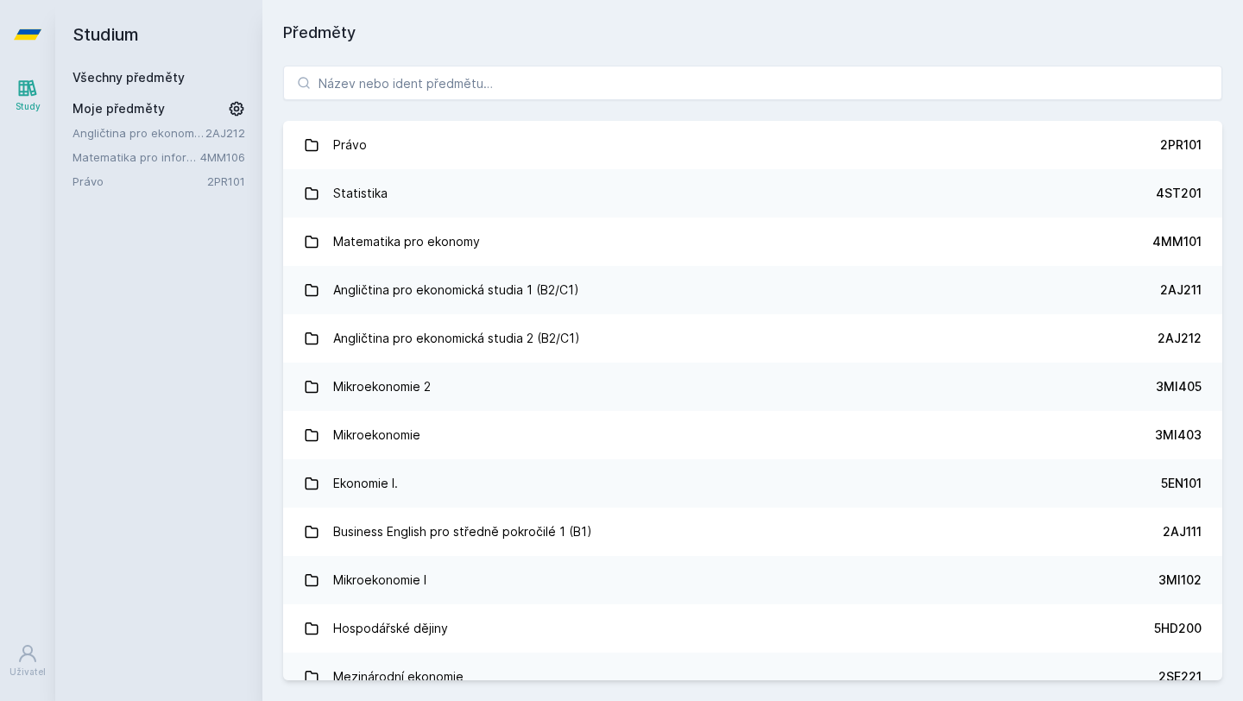
click at [168, 85] on div "Všechny předměty" at bounding box center [159, 77] width 173 height 17
click at [168, 73] on link "Všechny předměty" at bounding box center [129, 77] width 112 height 15
click at [615, 88] on input "search" at bounding box center [752, 83] width 939 height 35
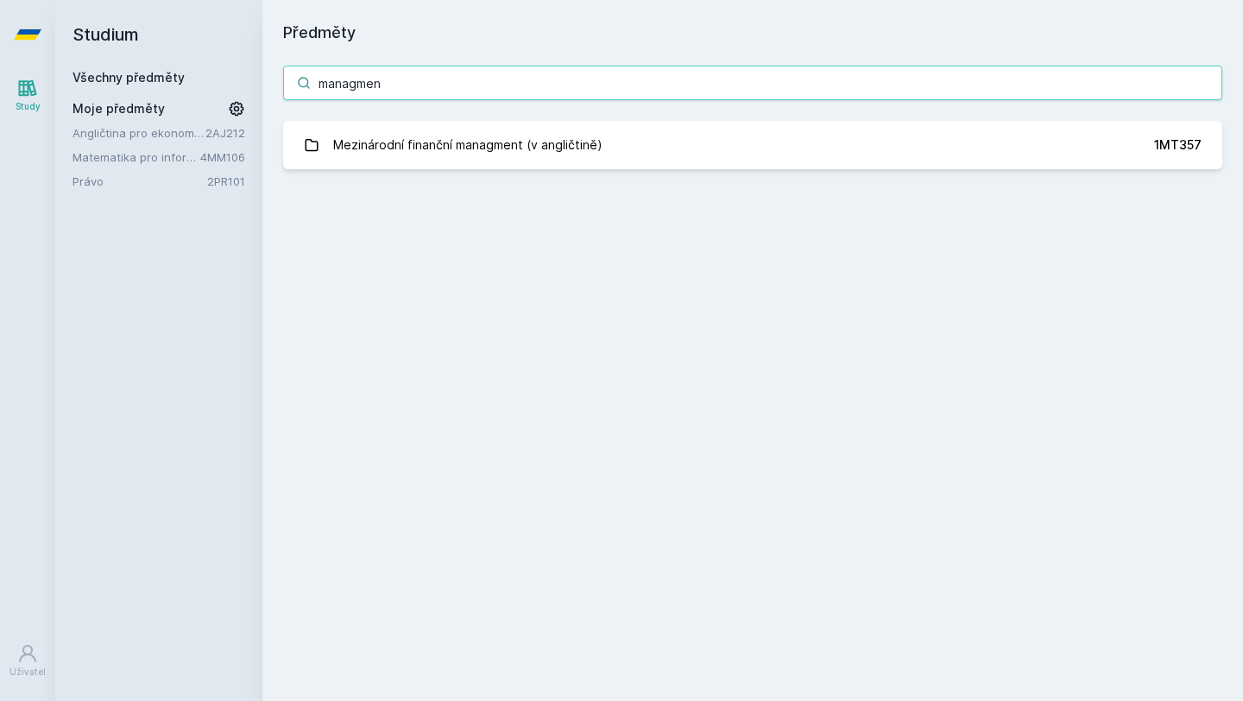
type input "managment"
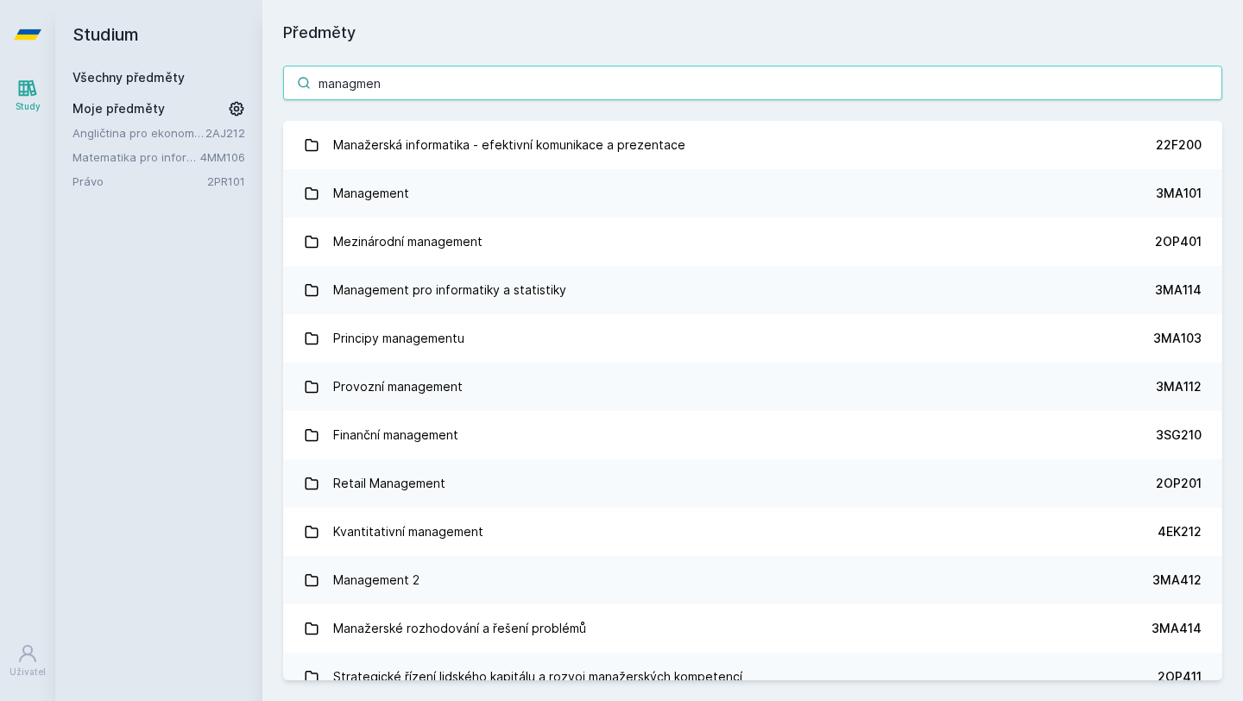
type input "managment"
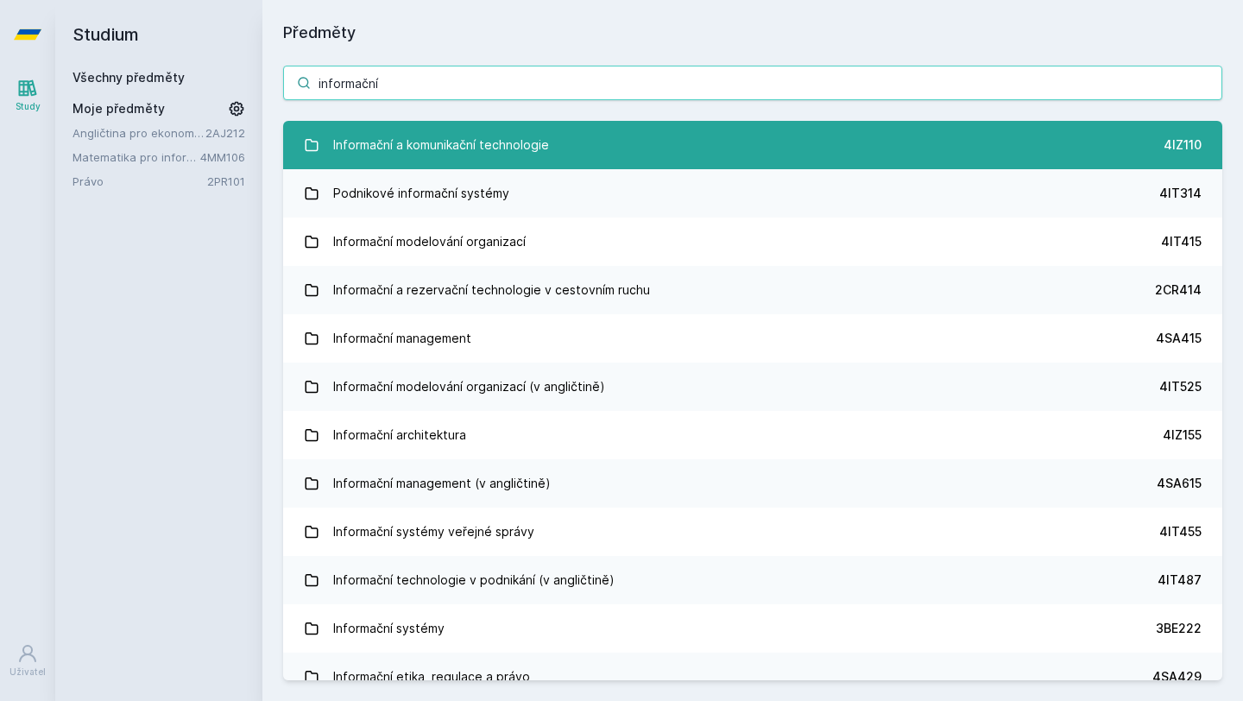
type input "informační"
click at [940, 136] on link "Informační a komunikační technologie 4IZ110" at bounding box center [752, 145] width 939 height 48
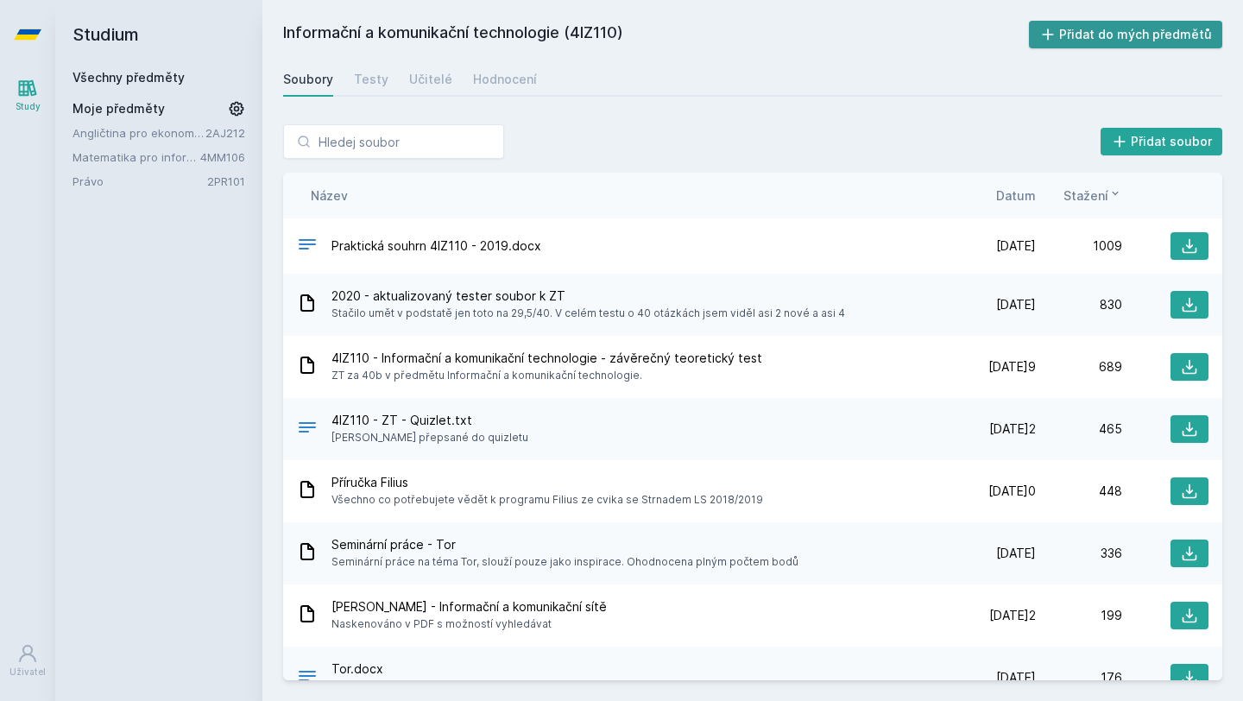
click at [1126, 32] on button "Přidat do mých předmětů" at bounding box center [1126, 35] width 194 height 28
click at [1025, 198] on span "Datum" at bounding box center [1016, 196] width 40 height 18
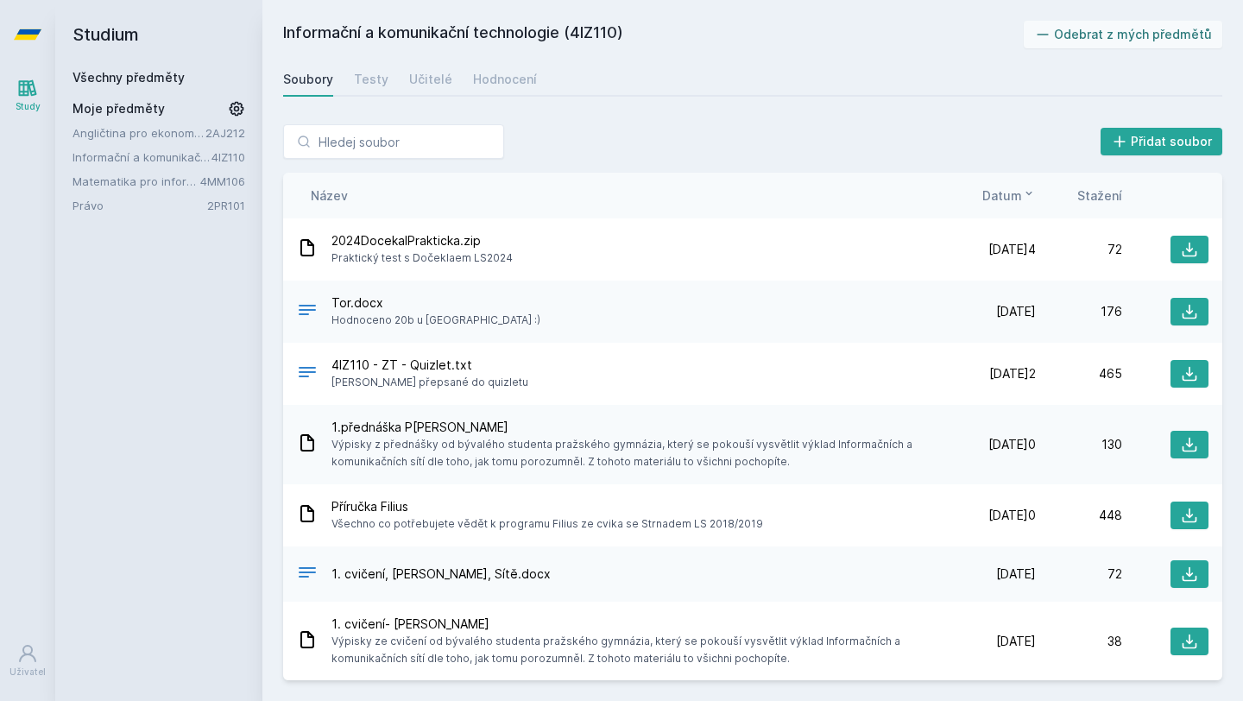
click at [365, 306] on span "Tor.docx" at bounding box center [436, 302] width 209 height 17
click at [307, 309] on icon at bounding box center [307, 310] width 17 height 10
click at [1192, 312] on icon at bounding box center [1190, 312] width 15 height 15
click at [377, 79] on div "Testy" at bounding box center [371, 79] width 35 height 17
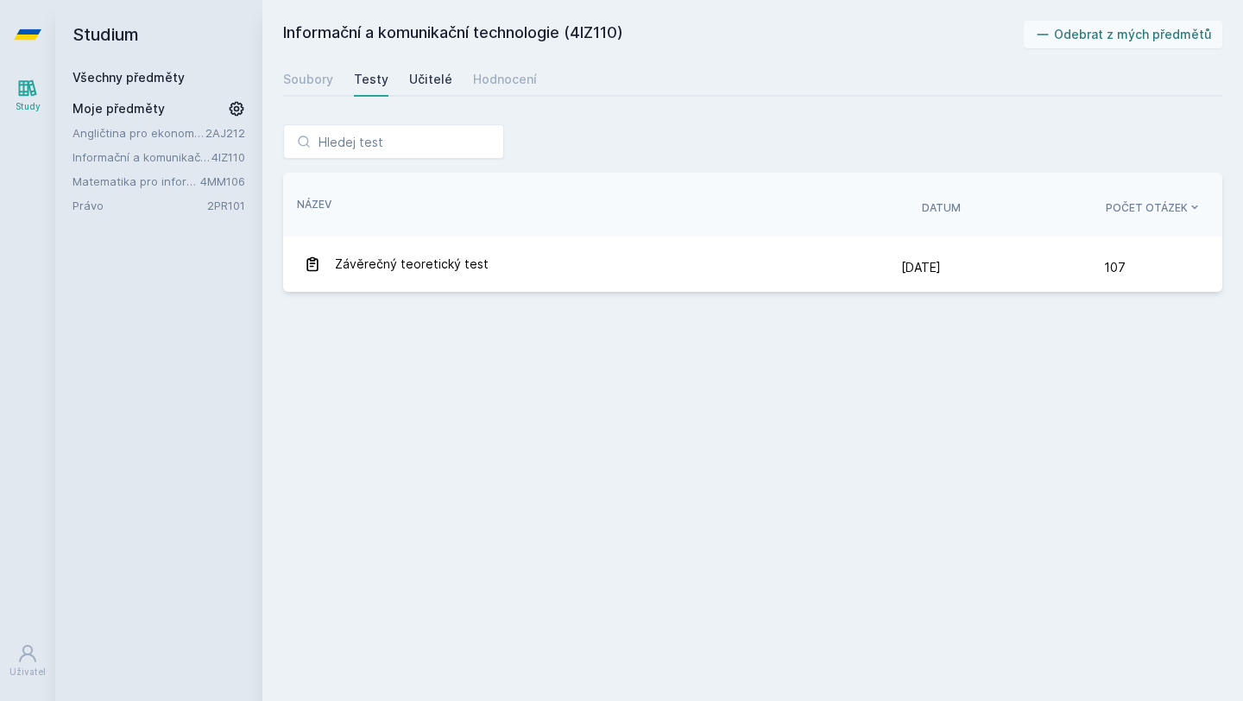
click at [428, 84] on div "Učitelé" at bounding box center [430, 79] width 43 height 17
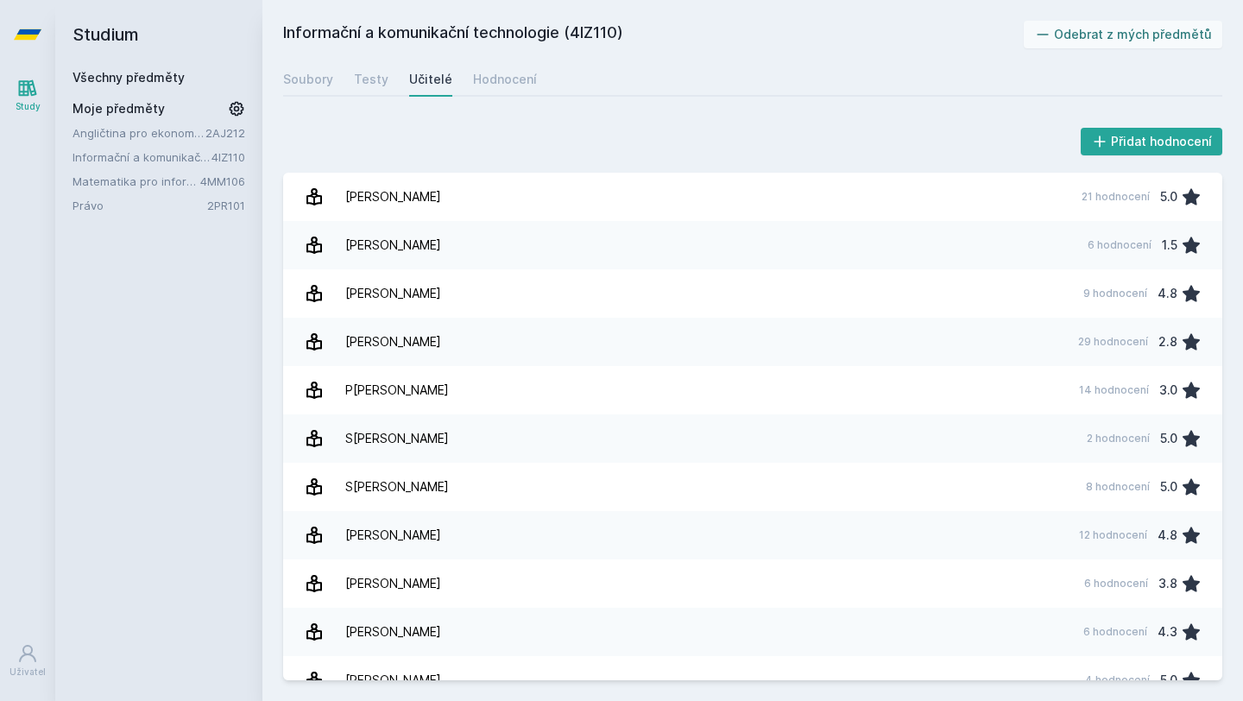
click at [160, 85] on div "Všechny předměty" at bounding box center [159, 77] width 173 height 17
click at [160, 83] on link "Všechny předměty" at bounding box center [129, 77] width 112 height 15
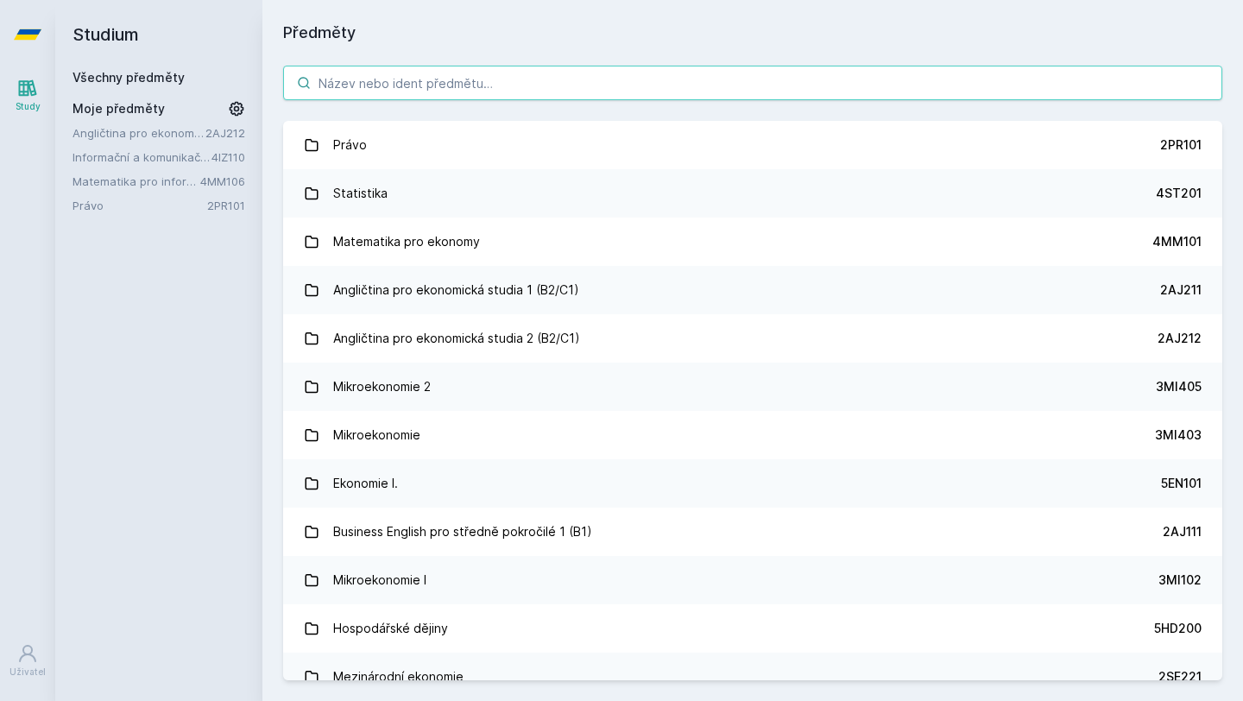
click at [394, 92] on input "search" at bounding box center [752, 83] width 939 height 35
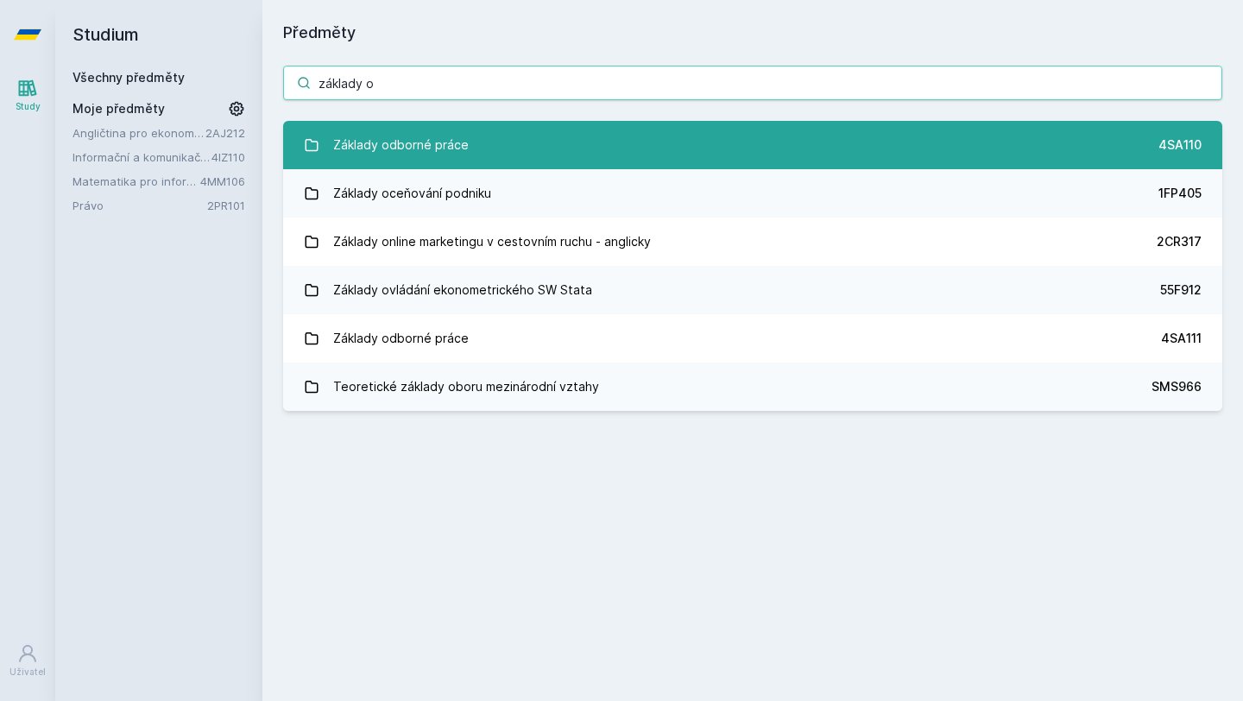
type input "základy o"
click at [460, 134] on div "Základy odborné práce" at bounding box center [401, 145] width 136 height 35
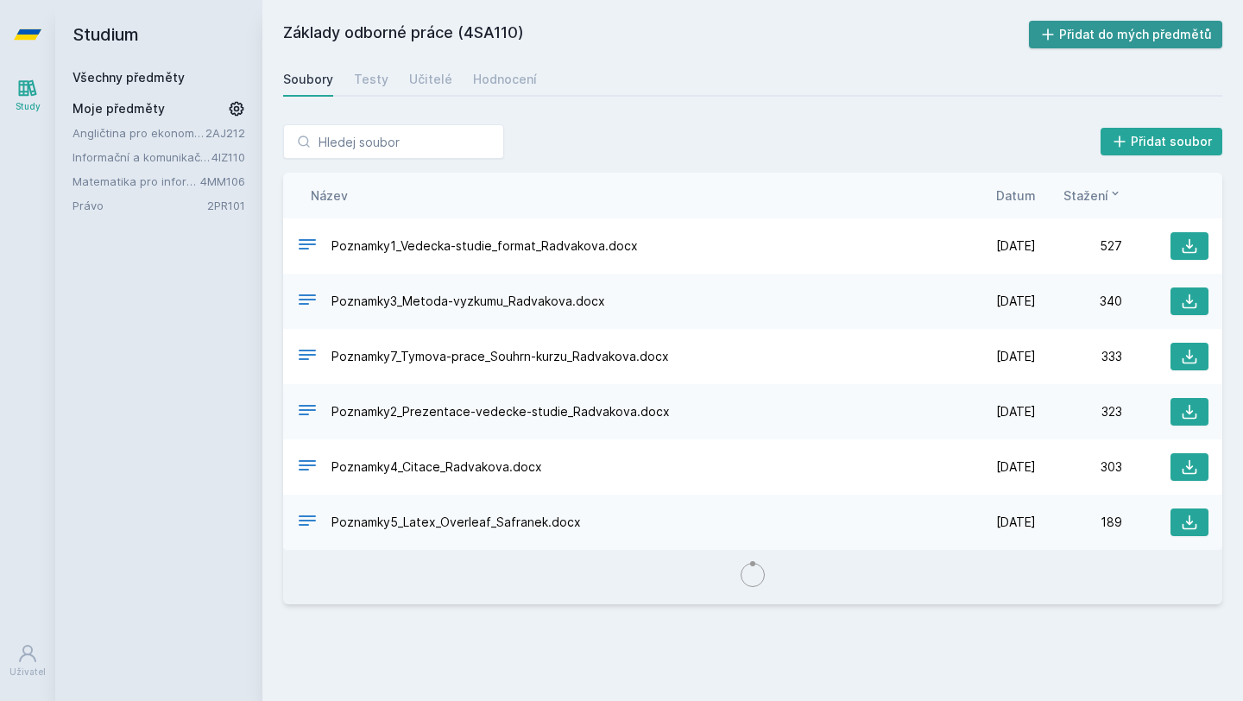
click at [1072, 28] on button "Přidat do mých předmětů" at bounding box center [1126, 35] width 194 height 28
click at [402, 79] on div "Soubory Testy Učitelé Hodnocení" at bounding box center [752, 79] width 939 height 35
click at [424, 80] on div "Učitelé" at bounding box center [430, 79] width 43 height 17
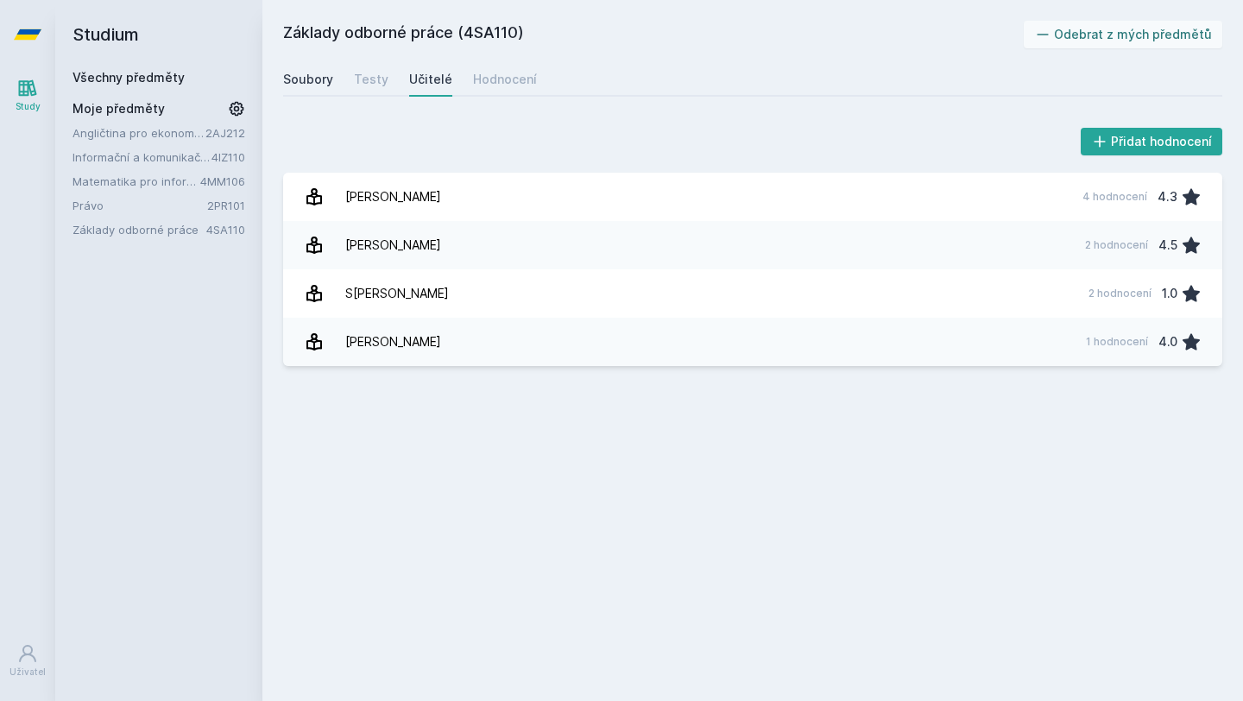
click at [313, 79] on div "Soubory" at bounding box center [308, 79] width 50 height 17
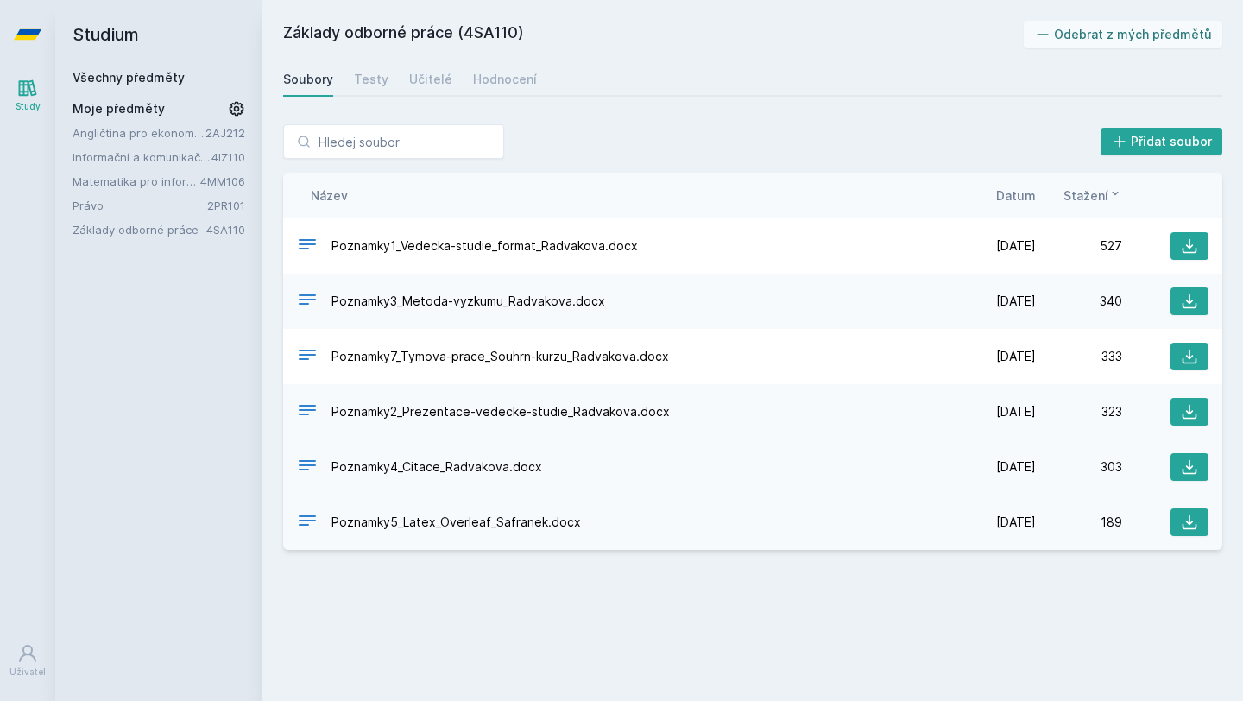
click at [481, 462] on span "Poznamky4_Citace_Radvakova.docx" at bounding box center [437, 467] width 211 height 17
click at [1184, 463] on icon at bounding box center [1189, 467] width 17 height 17
click at [421, 76] on div "Učitelé" at bounding box center [430, 79] width 43 height 17
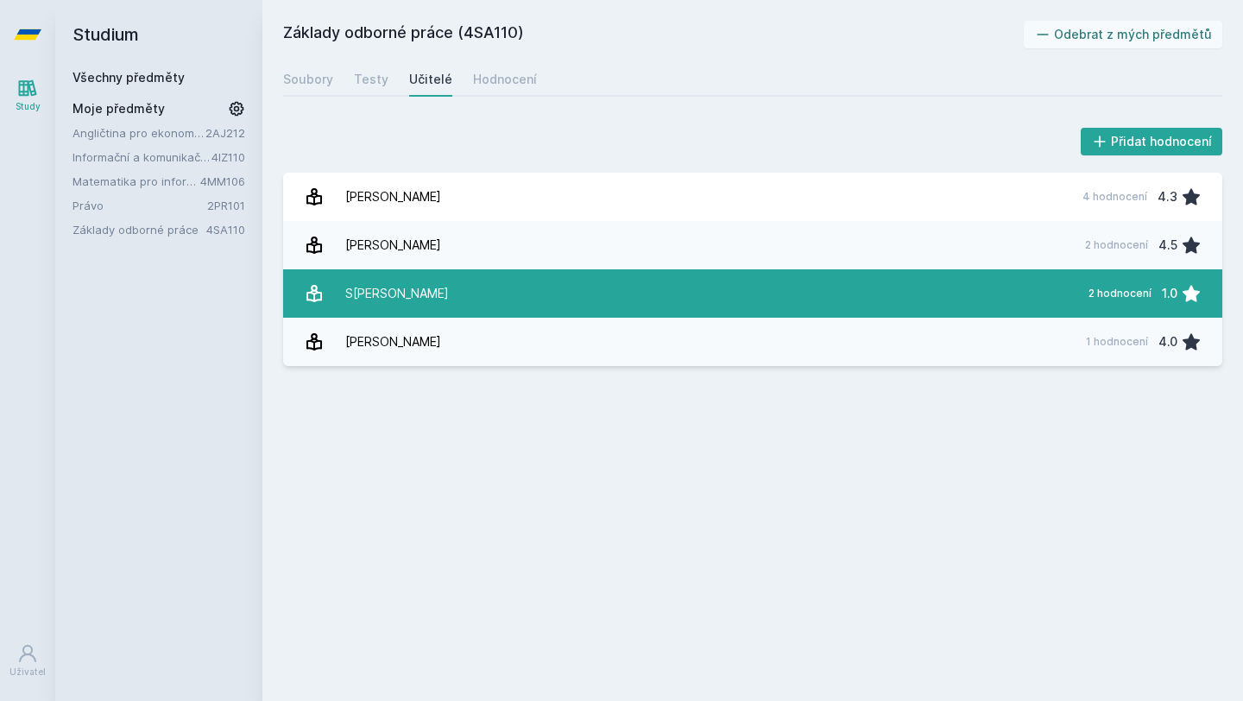
click at [485, 300] on link "[PERSON_NAME] 2 hodnocení 1.0" at bounding box center [752, 293] width 939 height 48
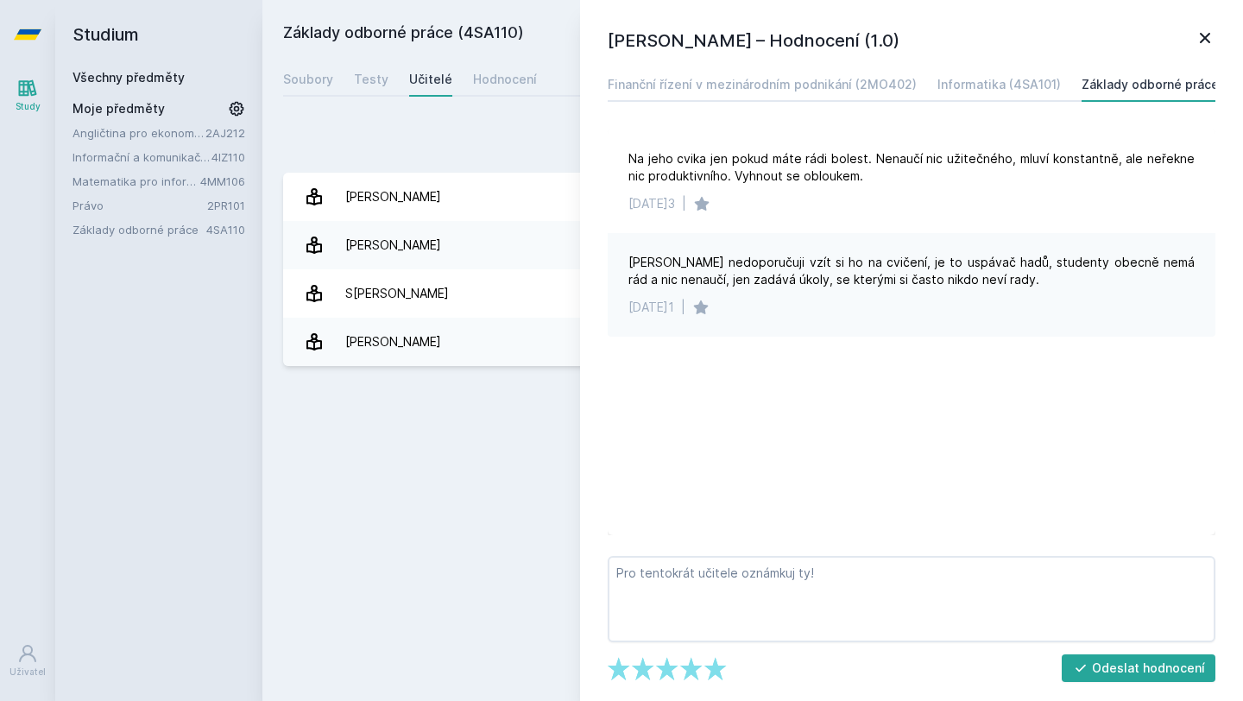
click at [520, 389] on div "Základy odborné práce (4SA110) Odebrat z mých předmětů [GEOGRAPHIC_DATA] Testy …" at bounding box center [752, 351] width 939 height 660
click at [1210, 42] on icon at bounding box center [1205, 38] width 10 height 10
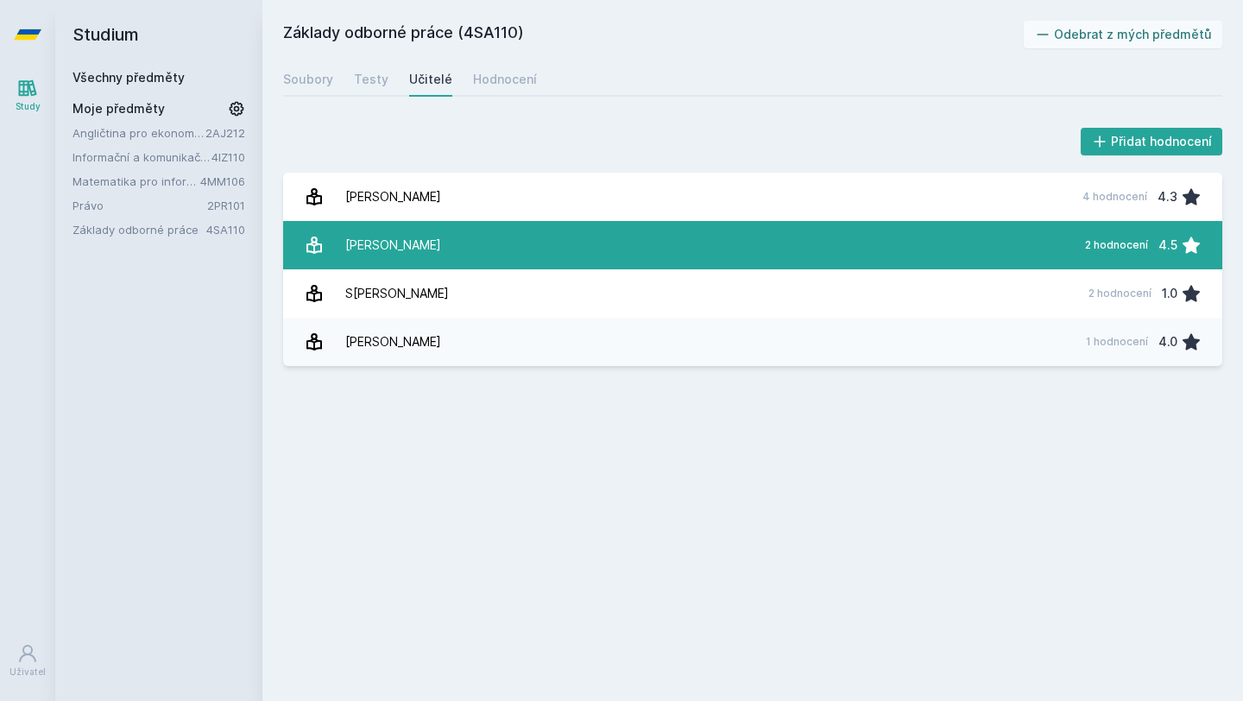
click at [576, 250] on link "Radváková Věra 2 hodnocení 4.5" at bounding box center [752, 245] width 939 height 48
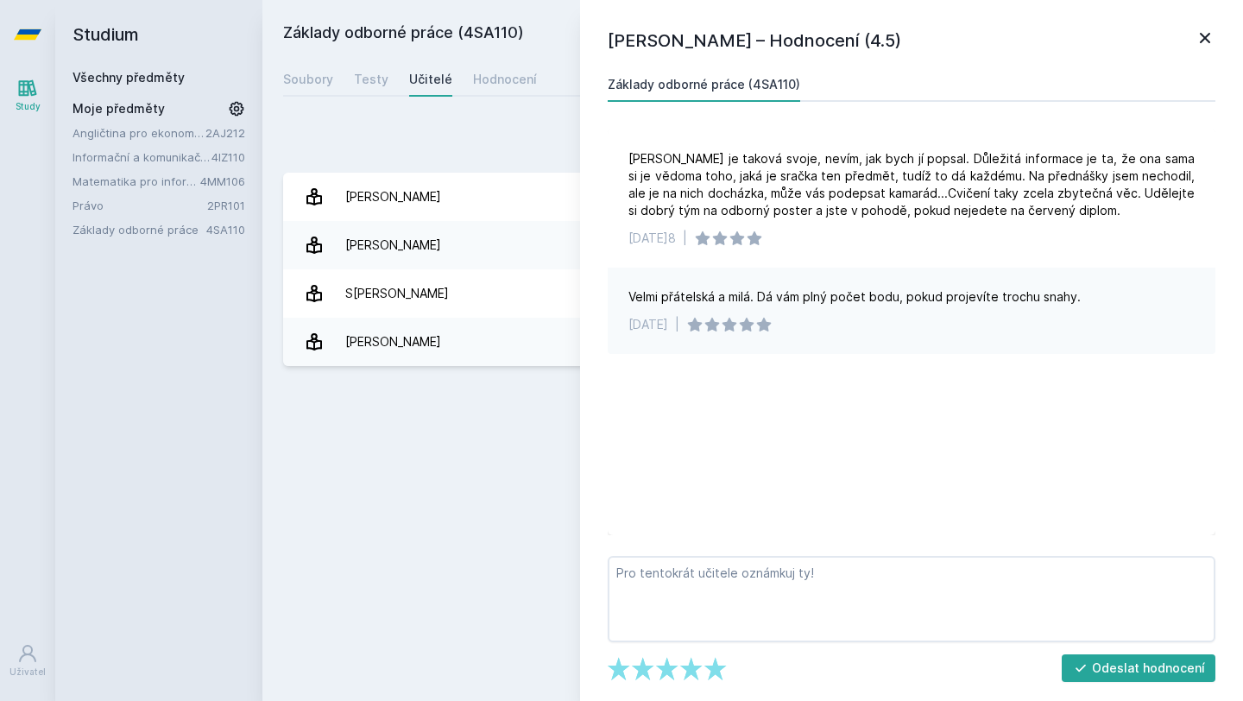
click at [1206, 41] on icon at bounding box center [1205, 38] width 21 height 21
